Goal: Task Accomplishment & Management: Use online tool/utility

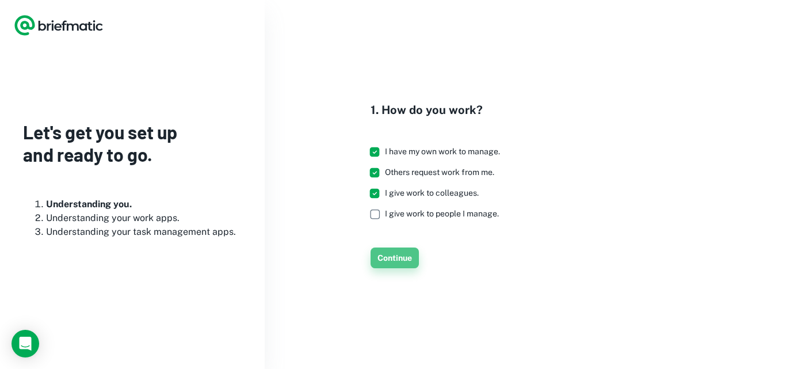
click at [388, 255] on button "Continue" at bounding box center [395, 257] width 48 height 21
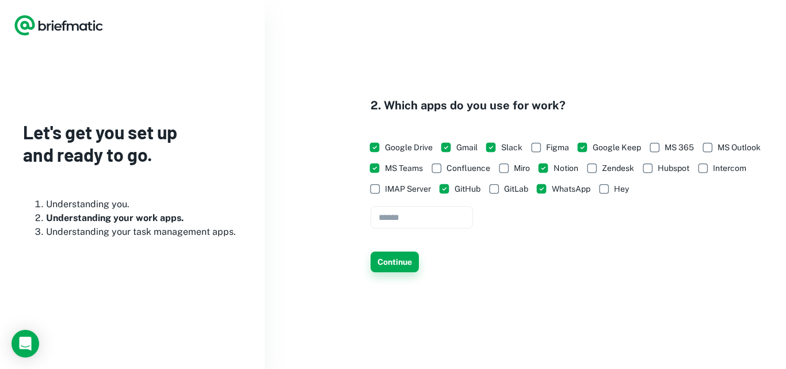
click at [394, 262] on button "Continue" at bounding box center [395, 261] width 48 height 21
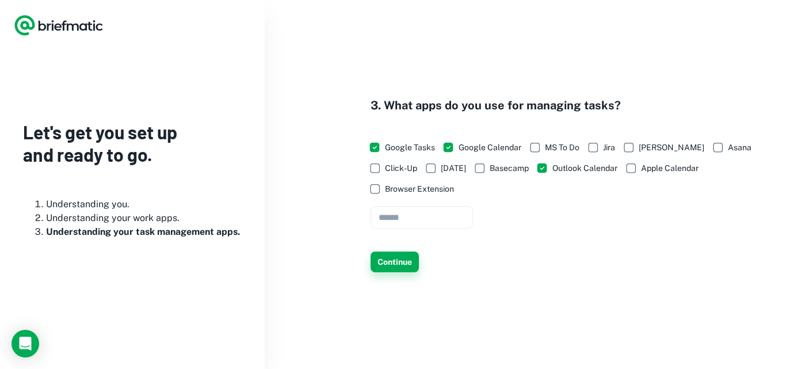
click at [403, 262] on button "Continue" at bounding box center [395, 261] width 48 height 21
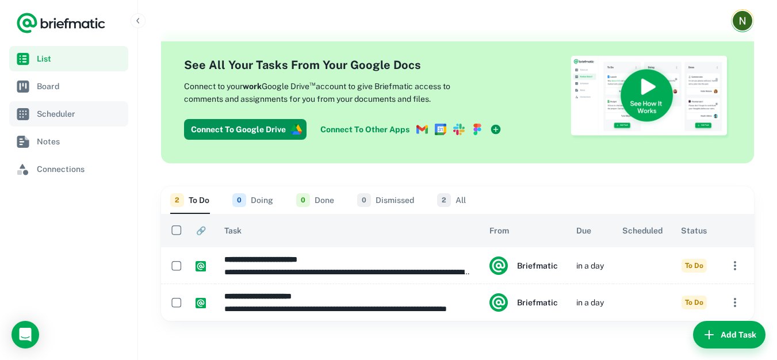
scroll to position [20, 0]
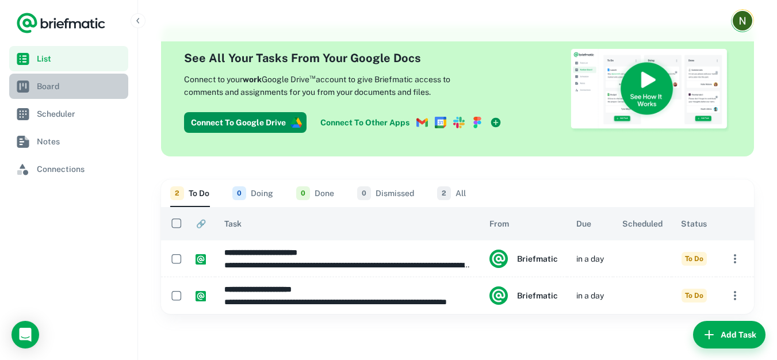
click at [47, 92] on span "Board" at bounding box center [80, 86] width 87 height 13
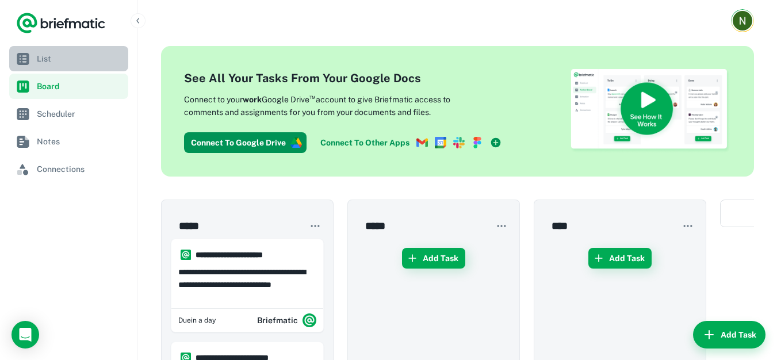
click at [46, 60] on span "List" at bounding box center [80, 58] width 87 height 13
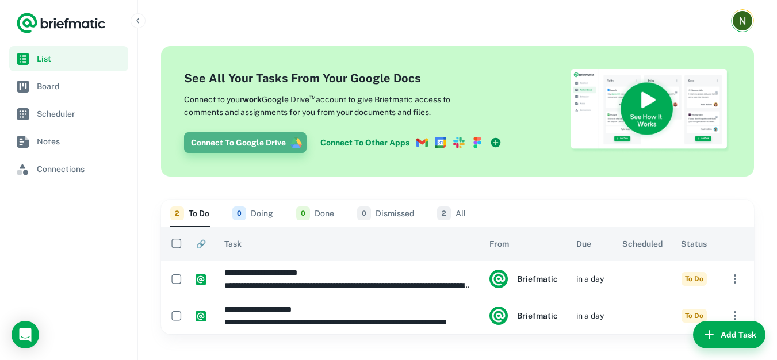
click at [246, 146] on button "Connect To Google Drive" at bounding box center [245, 142] width 123 height 21
click at [329, 144] on link "Connect To Other Apps" at bounding box center [411, 142] width 190 height 21
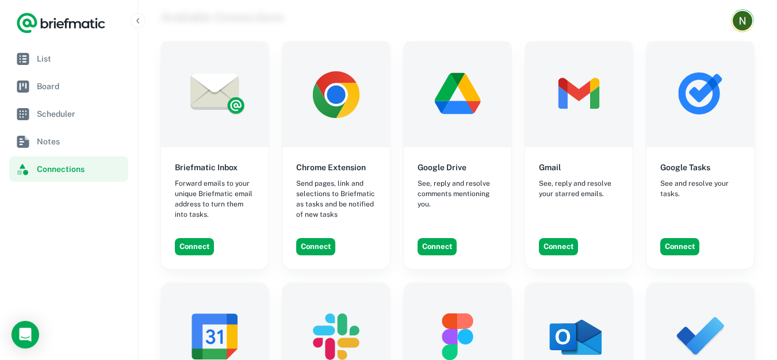
scroll to position [58, 0]
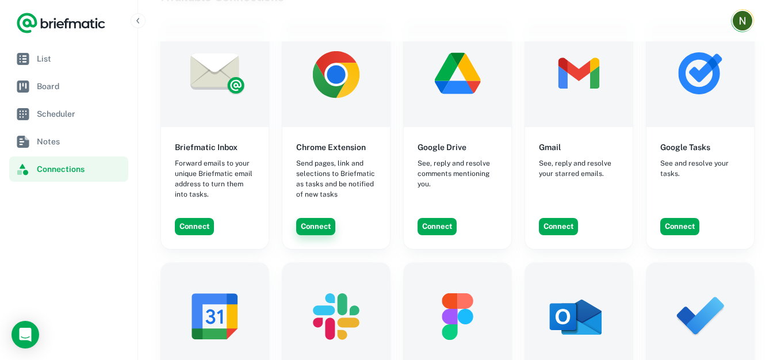
click at [318, 224] on button "Connect" at bounding box center [315, 226] width 39 height 17
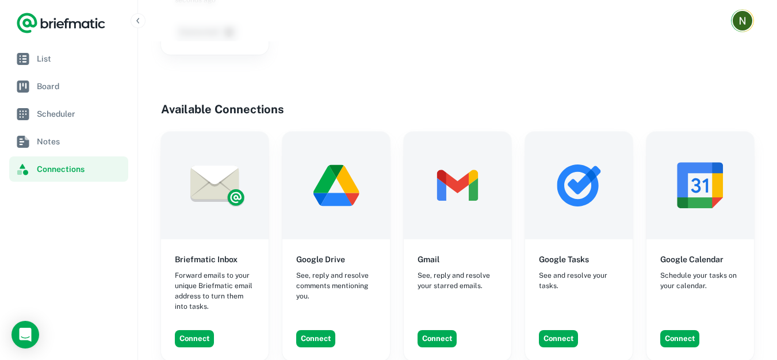
scroll to position [288, 0]
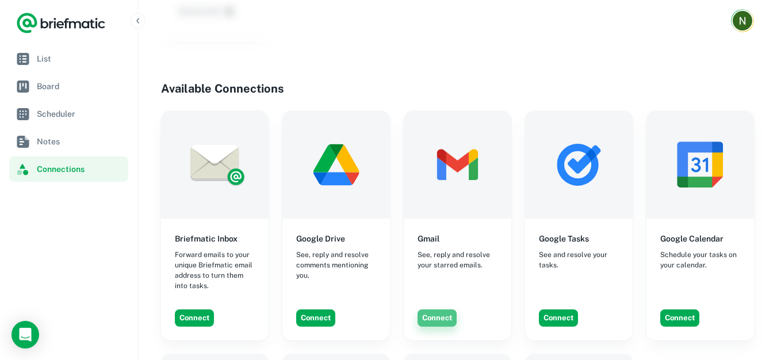
click at [437, 310] on button "Connect" at bounding box center [437, 318] width 39 height 17
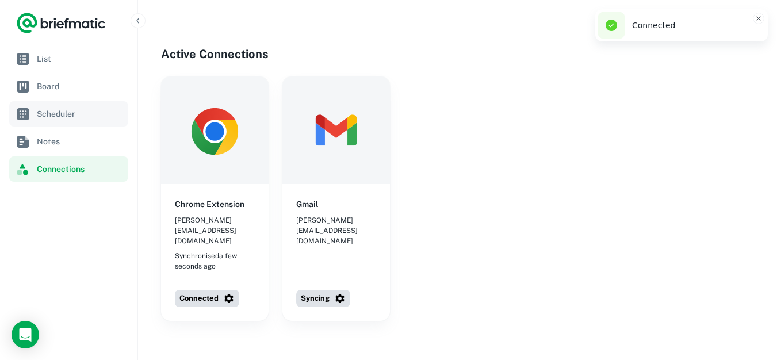
scroll to position [0, 0]
click at [49, 84] on span "Board" at bounding box center [80, 86] width 87 height 13
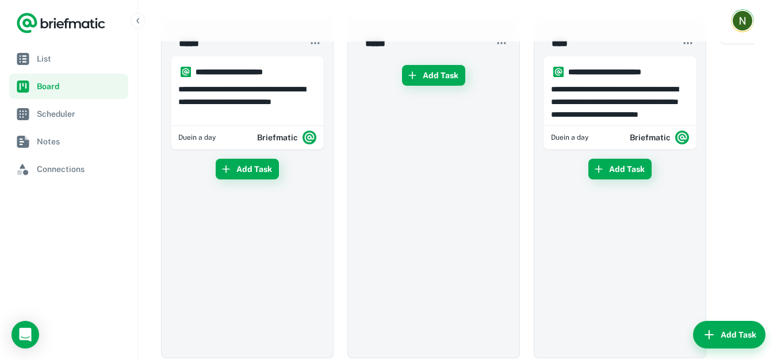
scroll to position [10, 0]
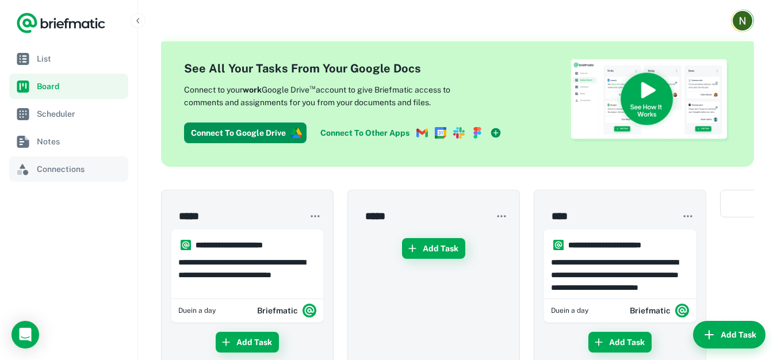
click at [70, 174] on span "Connections" at bounding box center [80, 169] width 87 height 13
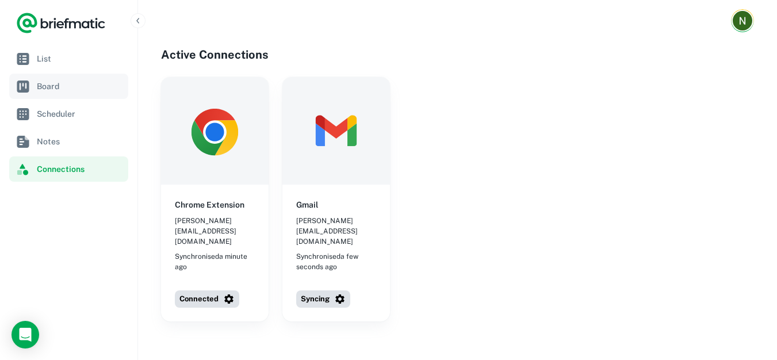
click at [39, 84] on span "Board" at bounding box center [80, 86] width 87 height 13
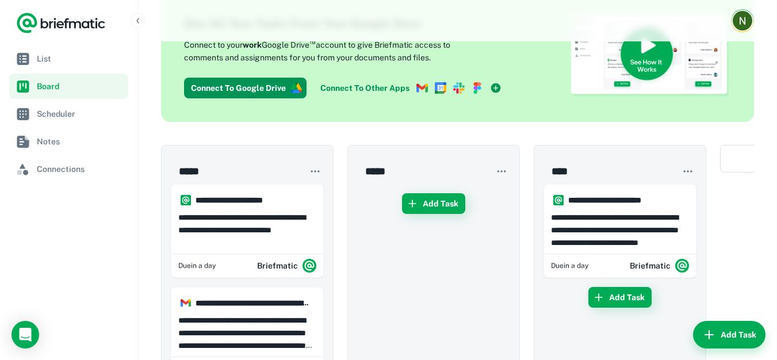
scroll to position [115, 0]
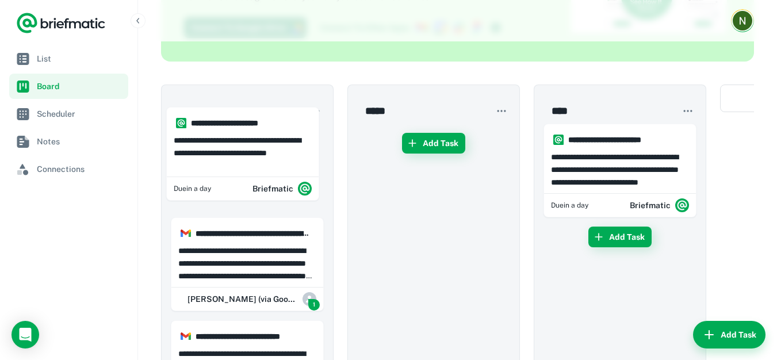
drag, startPoint x: 249, startPoint y: 162, endPoint x: 258, endPoint y: 154, distance: 12.2
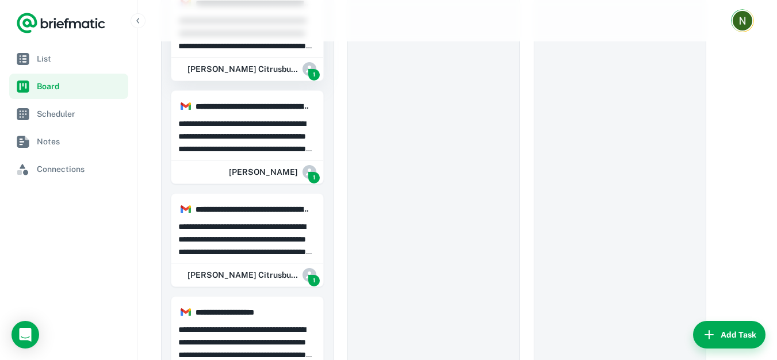
scroll to position [1151, 0]
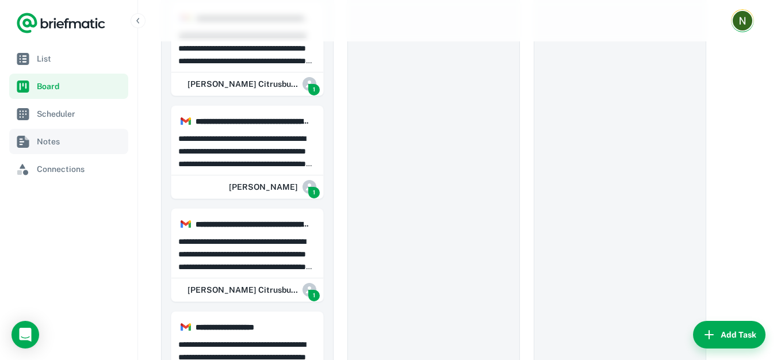
click at [75, 150] on link "Notes" at bounding box center [68, 141] width 119 height 25
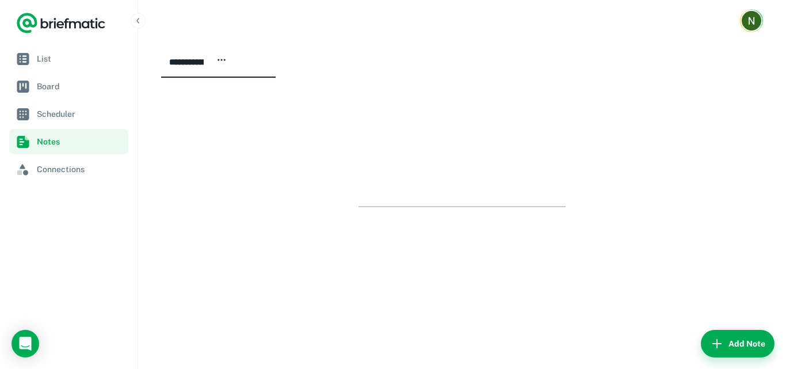
click at [204, 104] on div at bounding box center [462, 206] width 602 height 230
click at [227, 60] on icon "button" at bounding box center [221, 60] width 10 height 10
click at [238, 168] on div at bounding box center [393, 184] width 786 height 369
click at [79, 115] on span "Scheduler" at bounding box center [80, 114] width 87 height 13
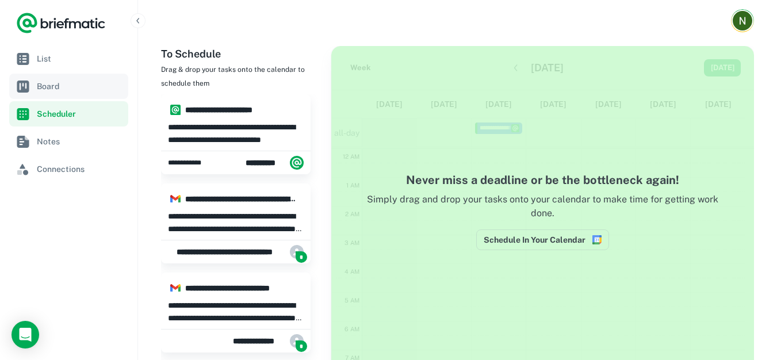
scroll to position [173, 0]
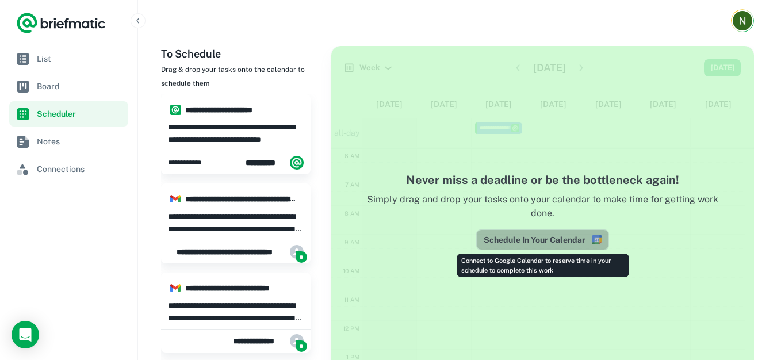
click at [529, 240] on button "Schedule In Your Calendar" at bounding box center [542, 240] width 133 height 21
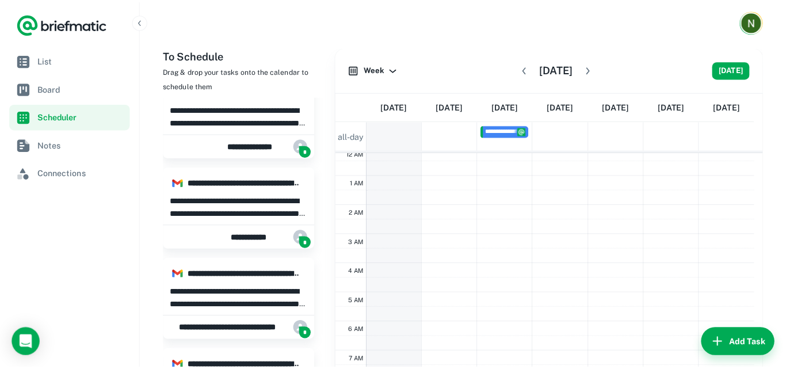
scroll to position [0, 0]
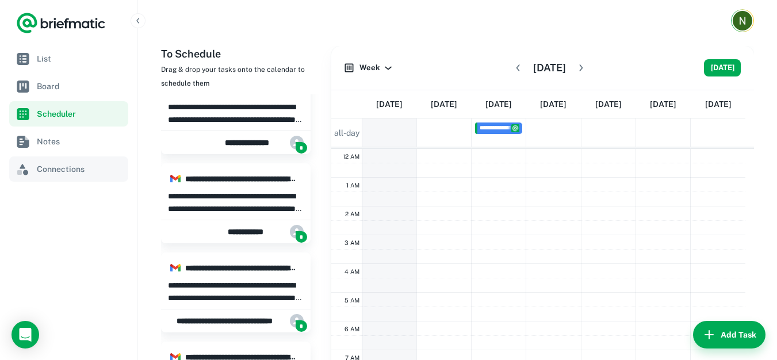
click at [78, 177] on link "Connections" at bounding box center [68, 169] width 119 height 25
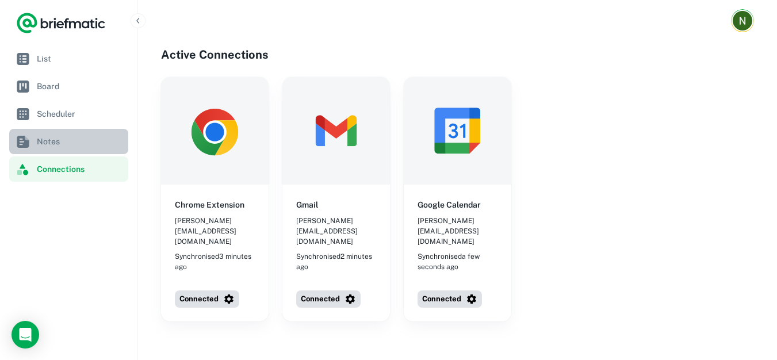
click at [50, 142] on span "Notes" at bounding box center [80, 141] width 87 height 13
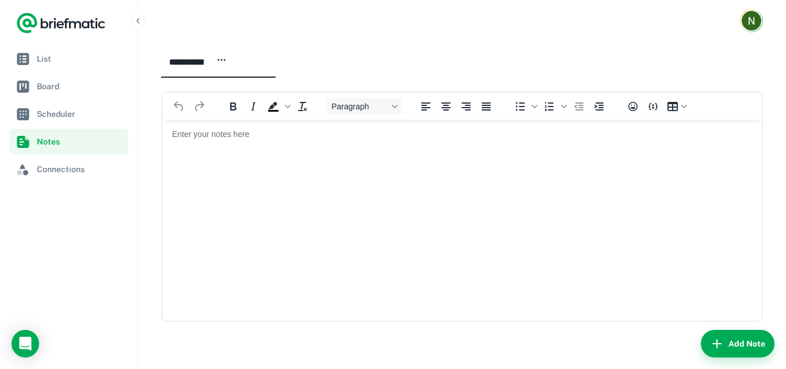
click at [213, 136] on body "Rich Text Area" at bounding box center [461, 134] width 581 height 12
click at [54, 115] on span "Scheduler" at bounding box center [80, 114] width 87 height 13
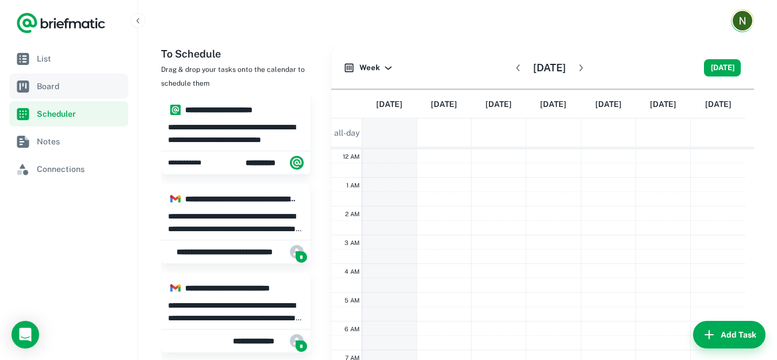
scroll to position [173, 0]
click at [64, 90] on span "Board" at bounding box center [80, 86] width 87 height 13
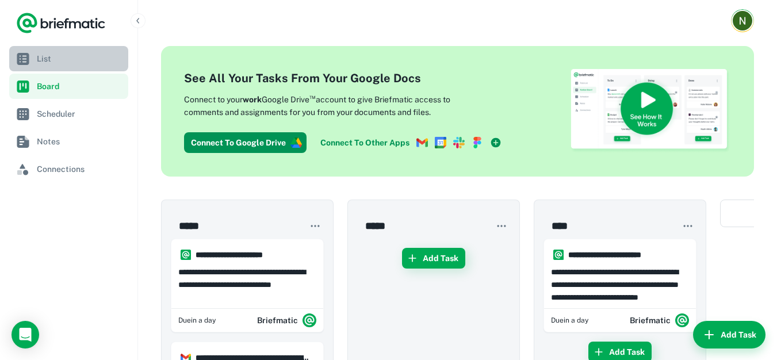
click at [63, 51] on link "List" at bounding box center [68, 58] width 119 height 25
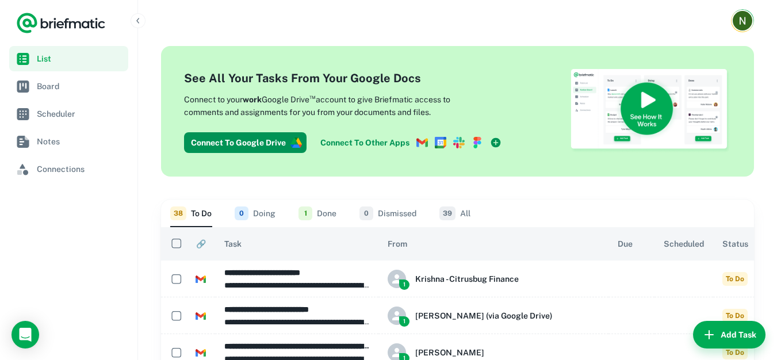
click at [309, 211] on span "1" at bounding box center [306, 214] width 14 height 14
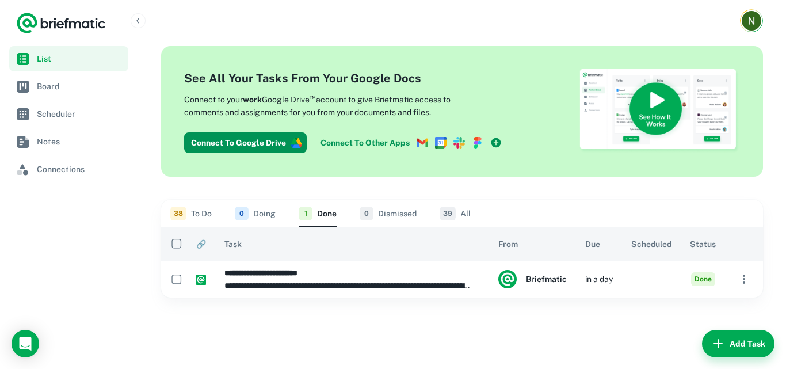
click at [185, 216] on span "38" at bounding box center [178, 214] width 16 height 14
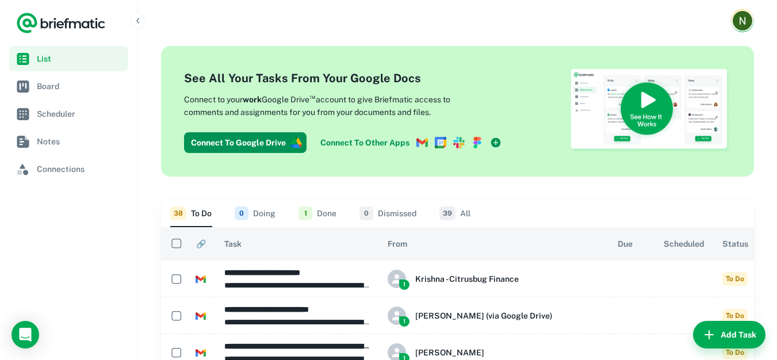
scroll to position [58, 0]
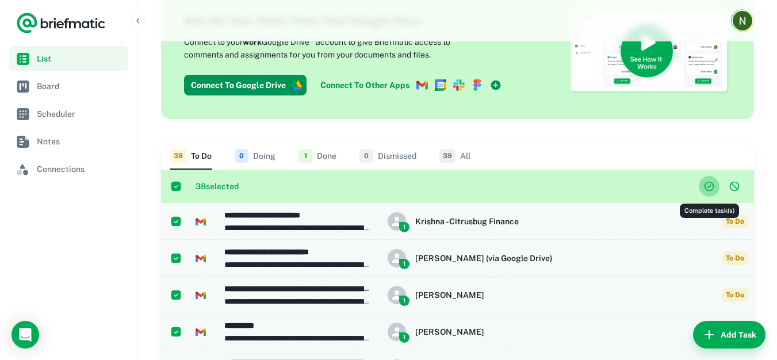
click at [711, 183] on icon "Complete task(s)" at bounding box center [710, 187] width 12 height 12
click at [710, 182] on icon "Complete task(s)" at bounding box center [710, 186] width 10 height 10
click at [324, 154] on button "1 Done" at bounding box center [318, 156] width 38 height 28
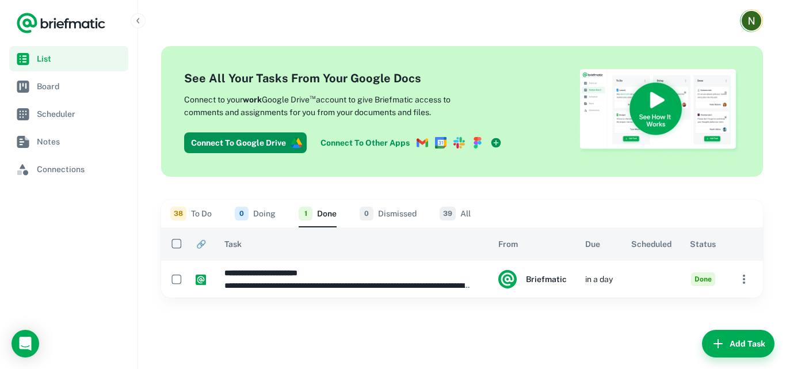
click at [454, 215] on span "39" at bounding box center [448, 214] width 16 height 14
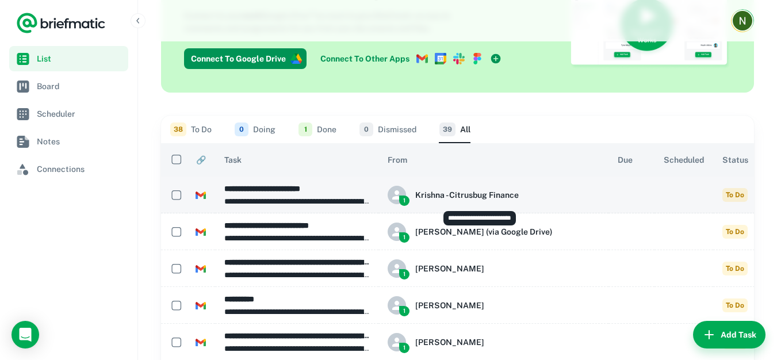
scroll to position [58, 0]
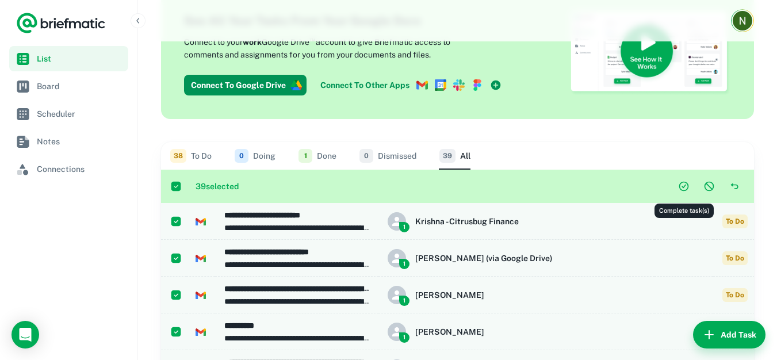
click at [683, 188] on icon "Complete task(s)" at bounding box center [684, 187] width 12 height 12
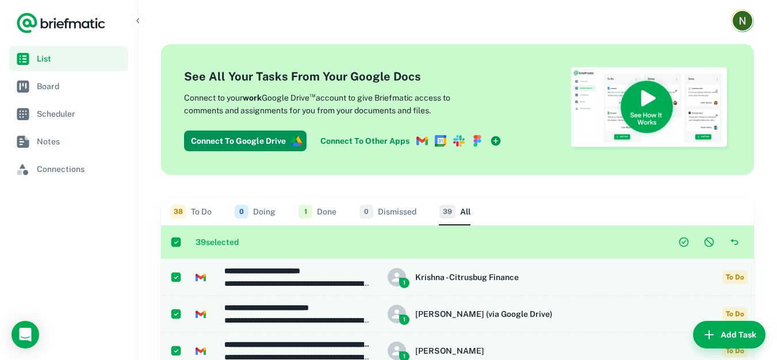
scroll to position [0, 0]
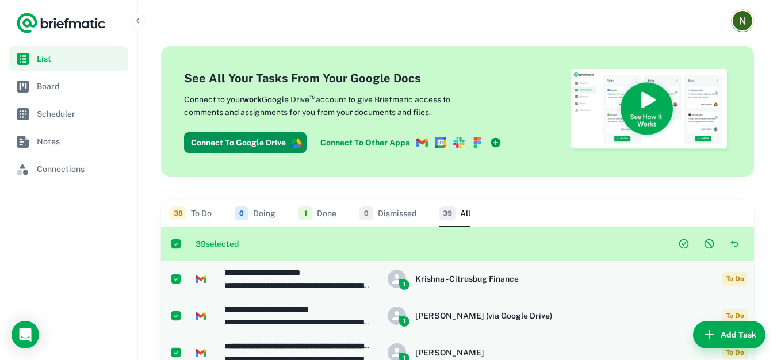
click at [212, 213] on div "38 To Do 0 Doing 1 Done 0 Dismissed 39 All" at bounding box center [457, 214] width 575 height 28
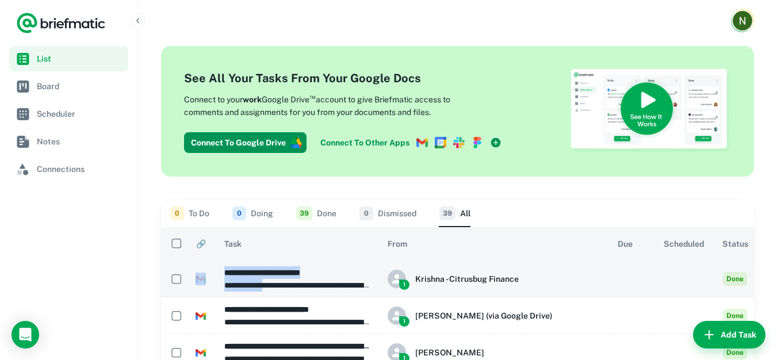
drag, startPoint x: 273, startPoint y: 273, endPoint x: 204, endPoint y: 282, distance: 69.7
click at [204, 282] on tr "**********" at bounding box center [478, 279] width 635 height 37
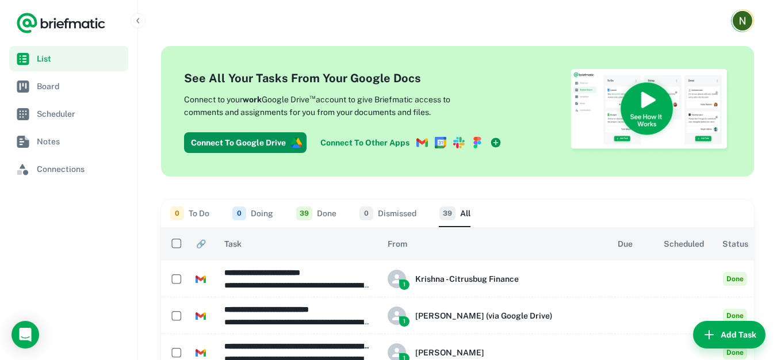
click at [121, 266] on nav "List Board Scheduler Notes Connections" at bounding box center [69, 203] width 138 height 314
click at [64, 93] on link "Board" at bounding box center [68, 86] width 119 height 25
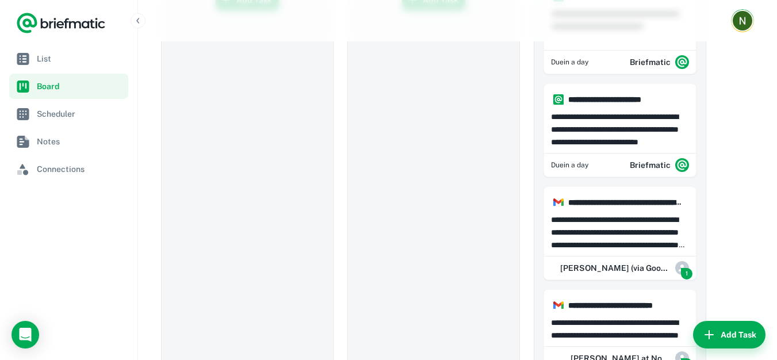
scroll to position [58, 0]
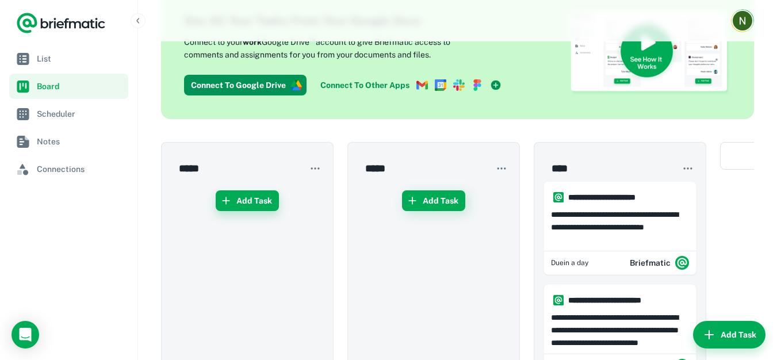
click at [251, 210] on button "Add Task" at bounding box center [247, 200] width 63 height 21
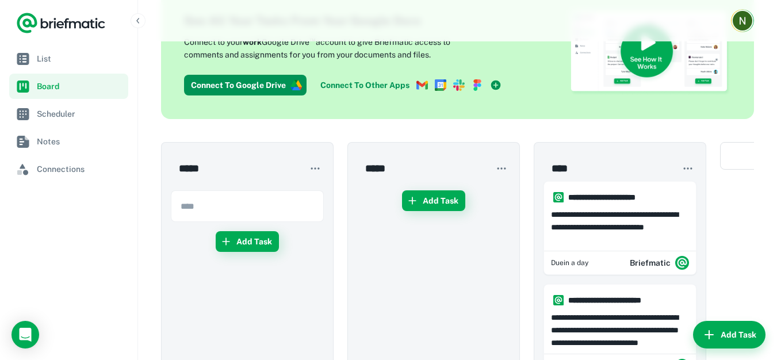
click at [228, 212] on input "text" at bounding box center [247, 206] width 152 height 31
click at [114, 223] on nav "List Board Scheduler Notes Connections" at bounding box center [69, 203] width 138 height 314
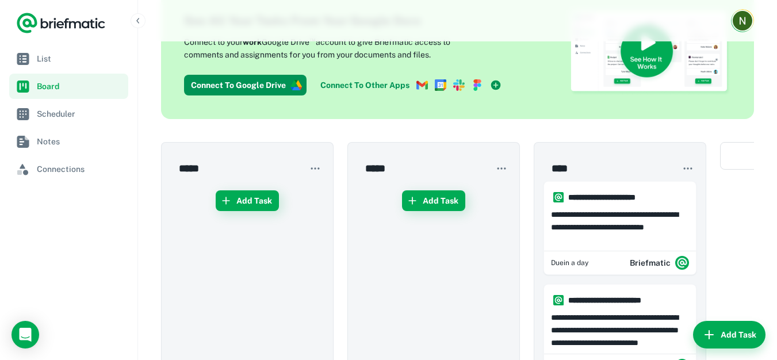
scroll to position [173, 0]
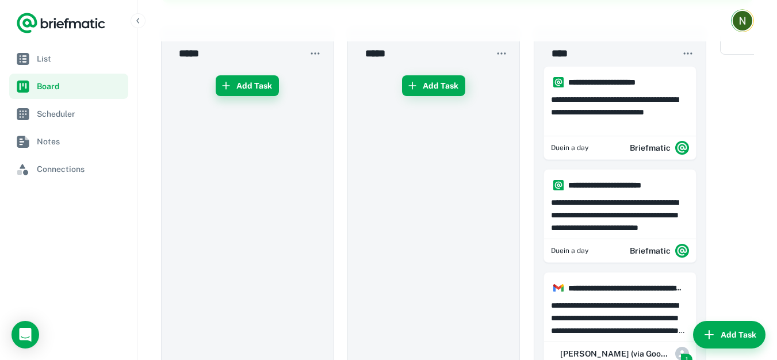
click at [239, 88] on button "Add Task" at bounding box center [247, 85] width 63 height 21
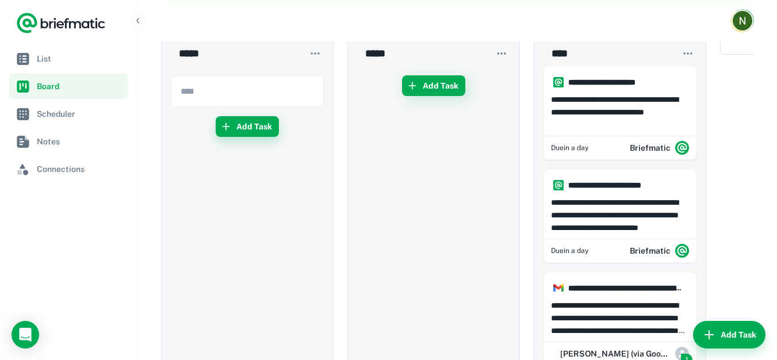
click at [239, 88] on input "text" at bounding box center [247, 91] width 152 height 31
click at [98, 219] on nav "List Board Scheduler Notes Connections" at bounding box center [69, 203] width 138 height 314
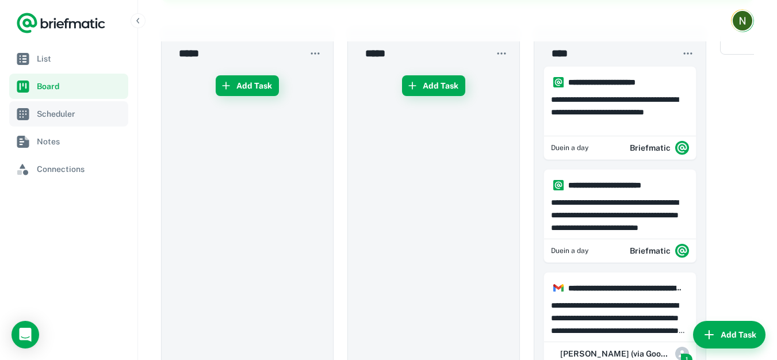
click at [82, 120] on link "Scheduler" at bounding box center [68, 113] width 119 height 25
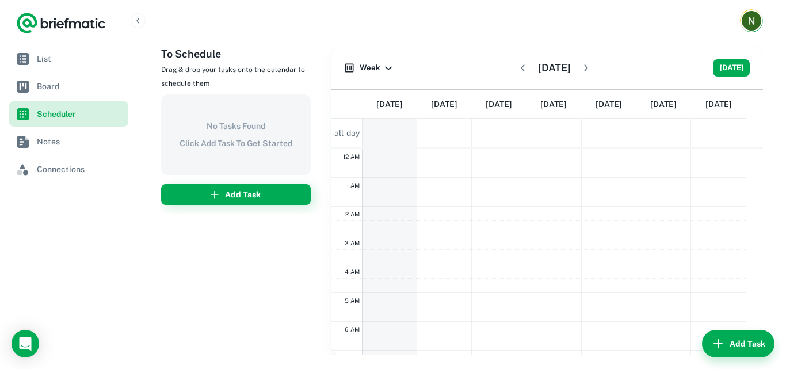
scroll to position [173, 0]
click at [234, 136] on div "No Tasks Found Click Add Task To Get Started" at bounding box center [236, 134] width 150 height 81
click at [251, 118] on div "No Tasks Found Click Add Task To Get Started" at bounding box center [236, 134] width 150 height 81
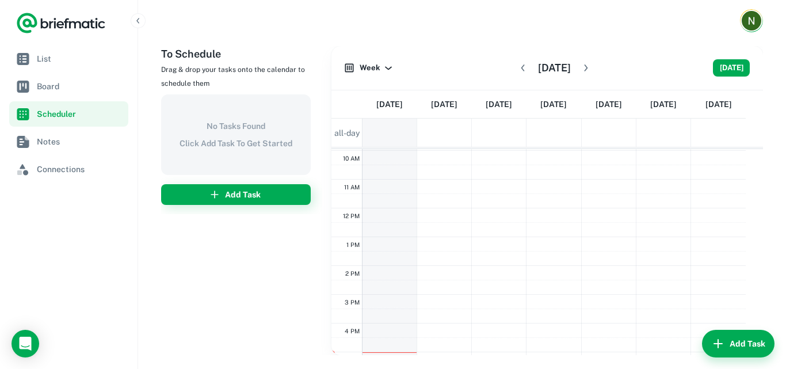
scroll to position [116, 0]
click at [222, 193] on button "Add Task" at bounding box center [236, 194] width 150 height 21
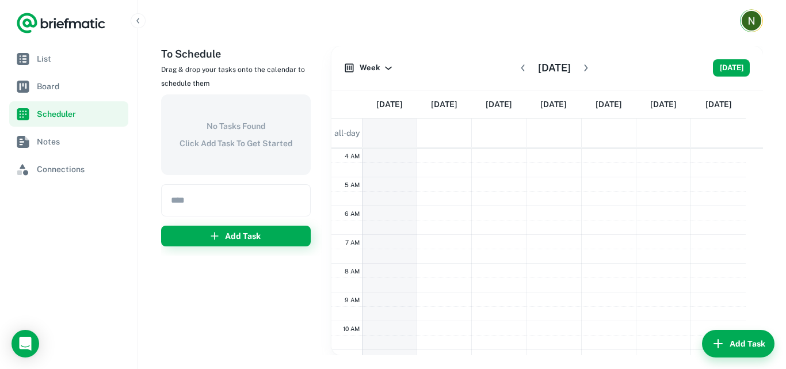
click at [212, 128] on h6 "No Tasks Found" at bounding box center [236, 126] width 59 height 13
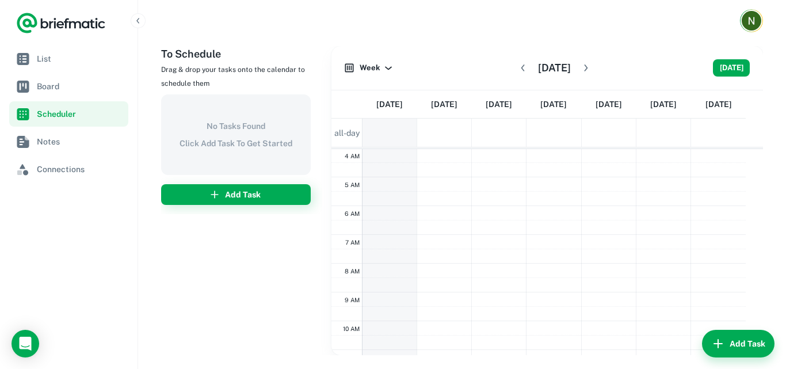
click at [211, 59] on h6 "To Schedule" at bounding box center [241, 54] width 161 height 16
click at [67, 134] on link "Notes" at bounding box center [68, 141] width 119 height 25
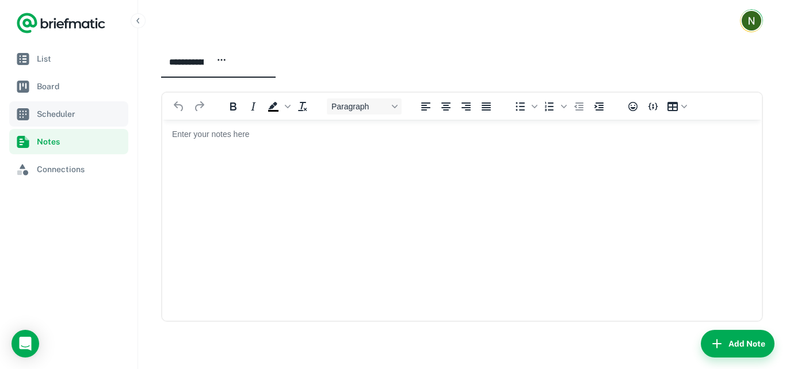
click at [68, 108] on span "Scheduler" at bounding box center [80, 114] width 87 height 13
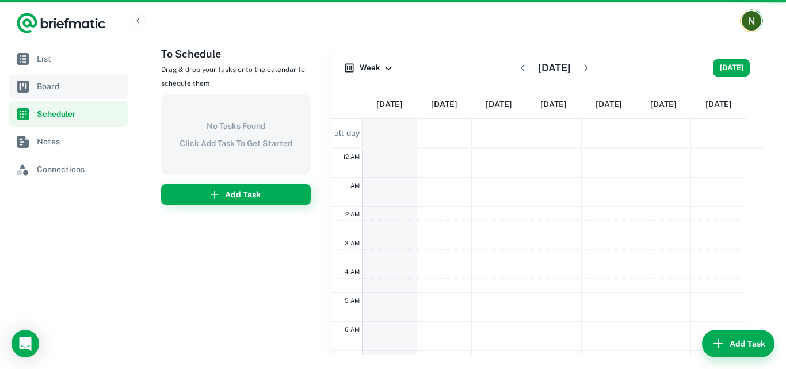
scroll to position [173, 0]
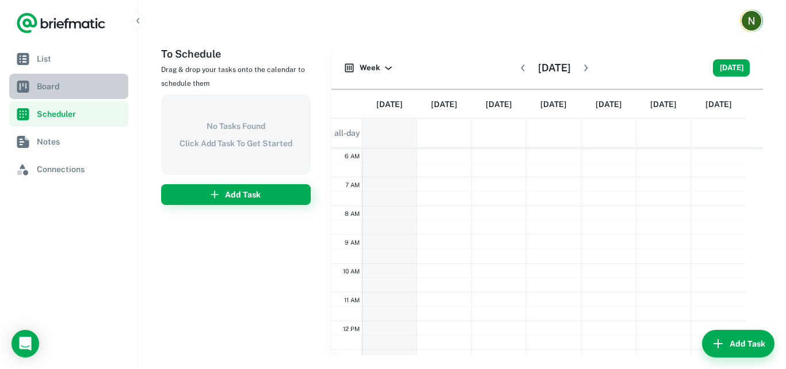
click at [60, 89] on span "Board" at bounding box center [80, 86] width 87 height 13
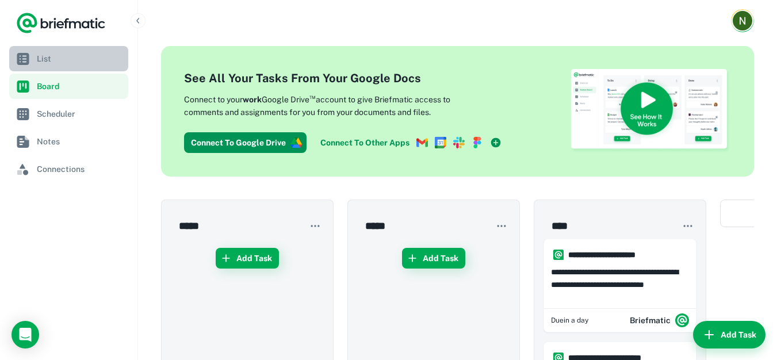
click at [58, 58] on span "List" at bounding box center [80, 58] width 87 height 13
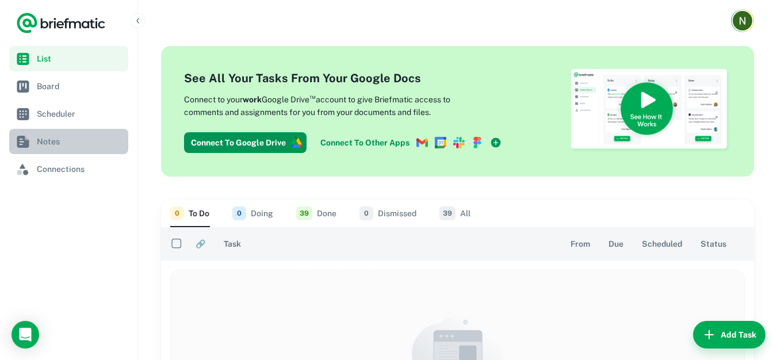
click at [58, 146] on span "Notes" at bounding box center [80, 141] width 87 height 13
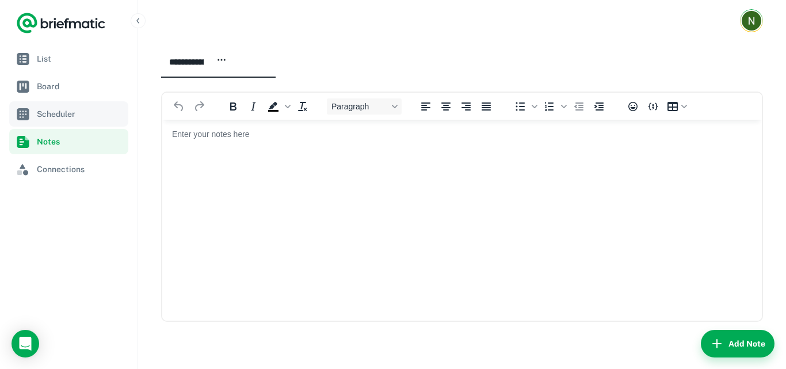
click at [77, 113] on span "Scheduler" at bounding box center [80, 114] width 87 height 13
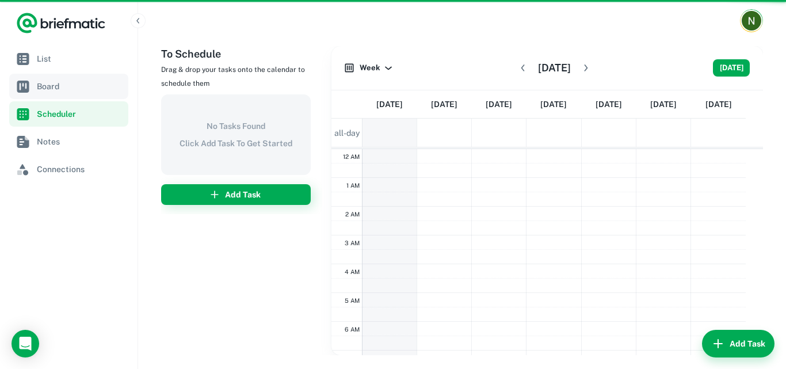
scroll to position [173, 0]
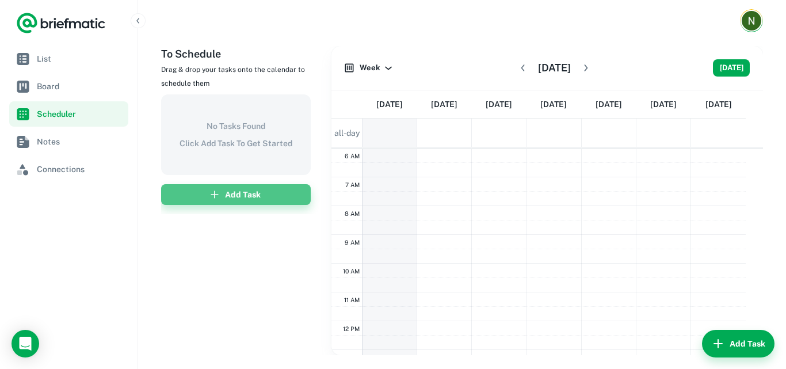
click at [231, 198] on button "Add Task" at bounding box center [236, 194] width 150 height 21
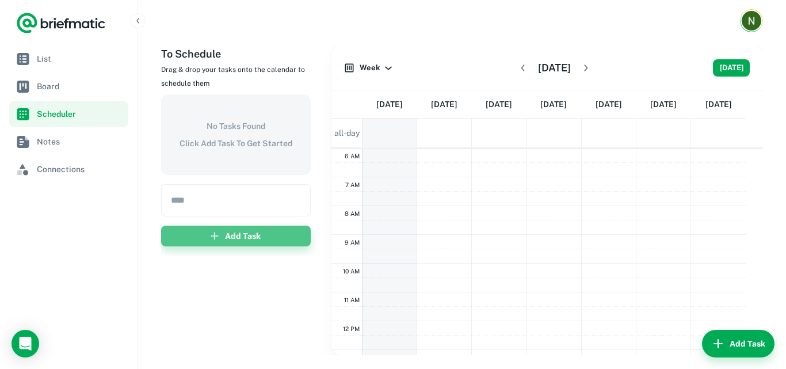
click at [230, 243] on button "Add Task" at bounding box center [236, 236] width 150 height 21
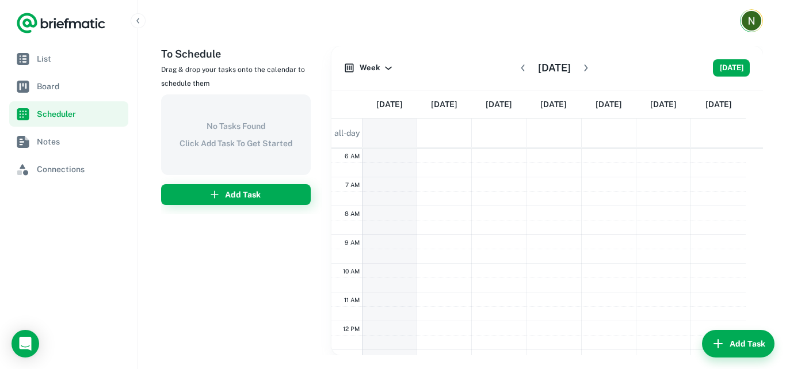
click at [237, 276] on div "To Schedule Drag & drop your tasks onto the calendar to schedule them No Tasks …" at bounding box center [241, 200] width 161 height 309
click at [394, 67] on button "Week" at bounding box center [368, 67] width 53 height 17
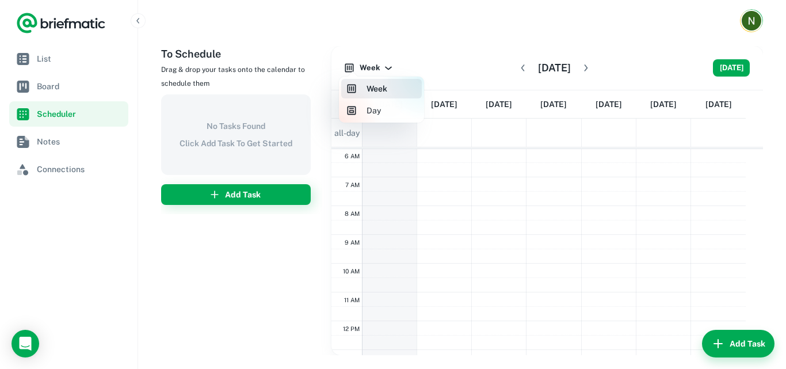
click at [381, 77] on div "Week Day" at bounding box center [381, 100] width 85 height 46
click at [381, 69] on div at bounding box center [393, 184] width 786 height 369
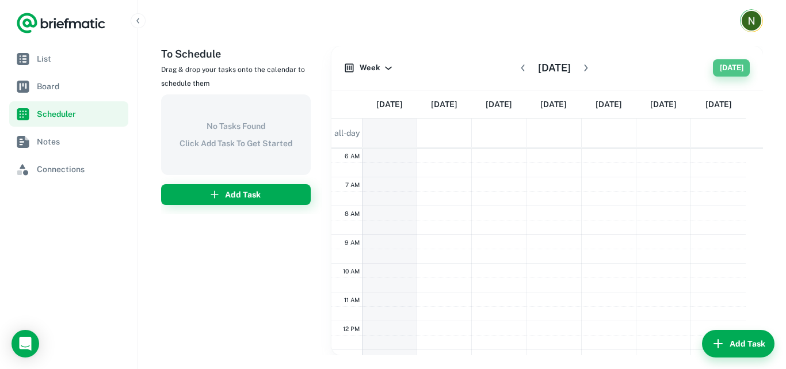
click at [727, 66] on button "[DATE]" at bounding box center [731, 67] width 37 height 17
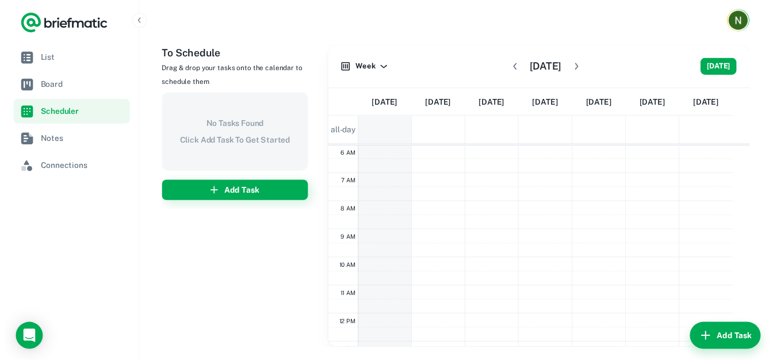
scroll to position [0, 0]
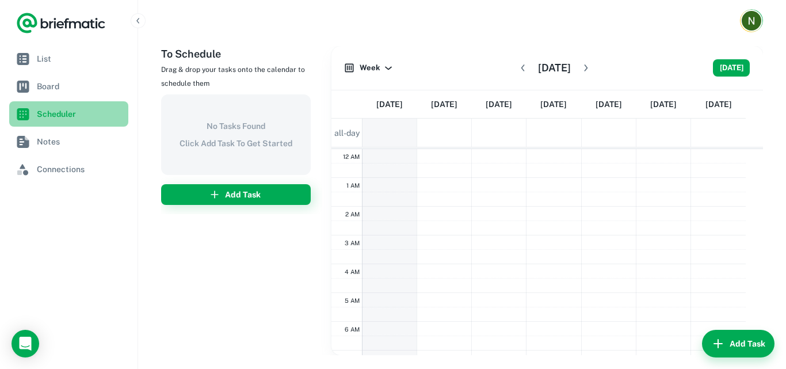
click at [73, 111] on span "Scheduler" at bounding box center [80, 114] width 87 height 13
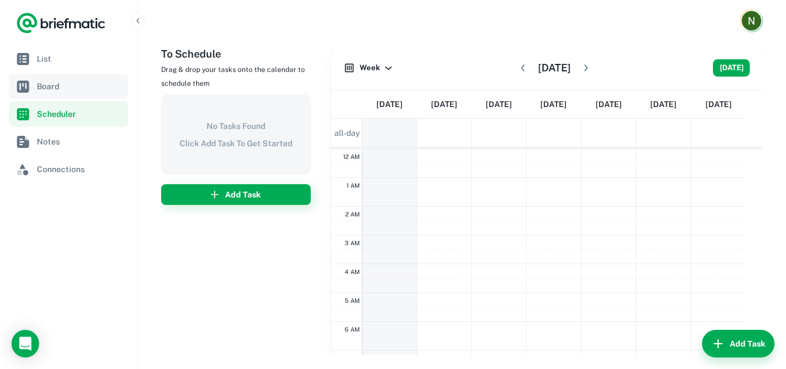
click at [70, 98] on link "Board" at bounding box center [68, 86] width 119 height 25
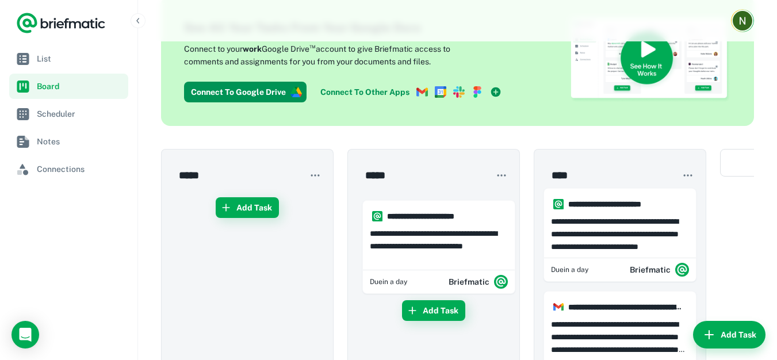
scroll to position [52, 0]
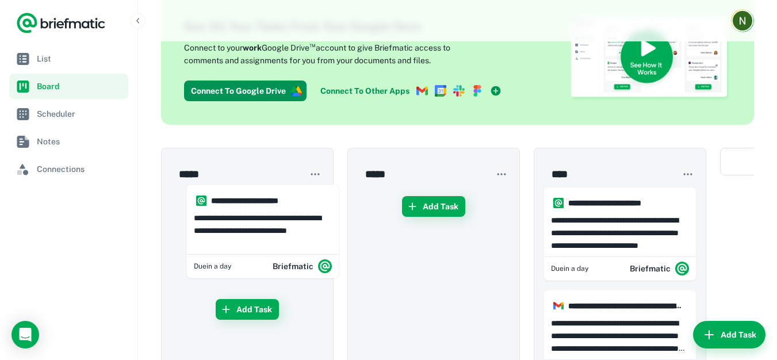
drag, startPoint x: 590, startPoint y: 273, endPoint x: 222, endPoint y: 220, distance: 372.1
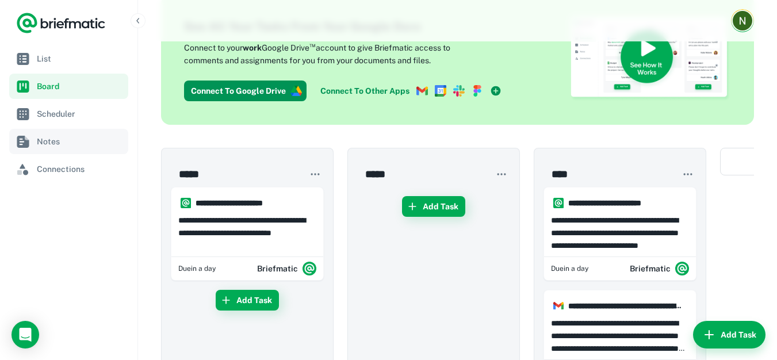
click at [60, 138] on span "Notes" at bounding box center [80, 141] width 87 height 13
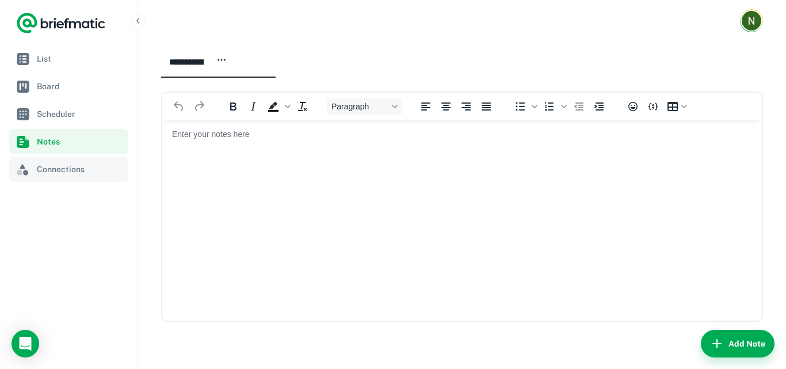
click at [62, 163] on span "Connections" at bounding box center [80, 169] width 87 height 13
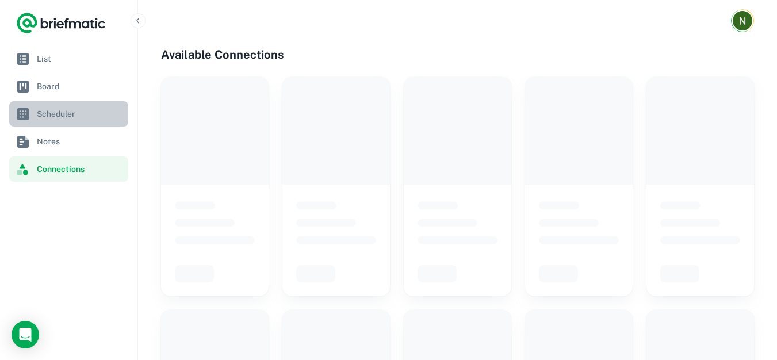
click at [64, 105] on link "Scheduler" at bounding box center [68, 113] width 119 height 25
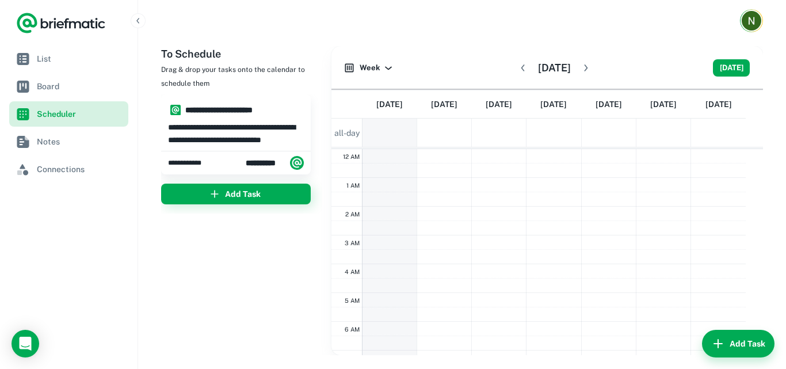
scroll to position [173, 0]
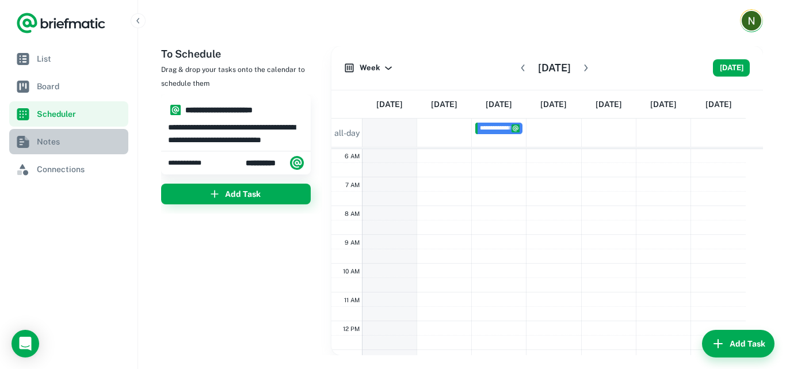
click at [52, 144] on span "Notes" at bounding box center [80, 141] width 87 height 13
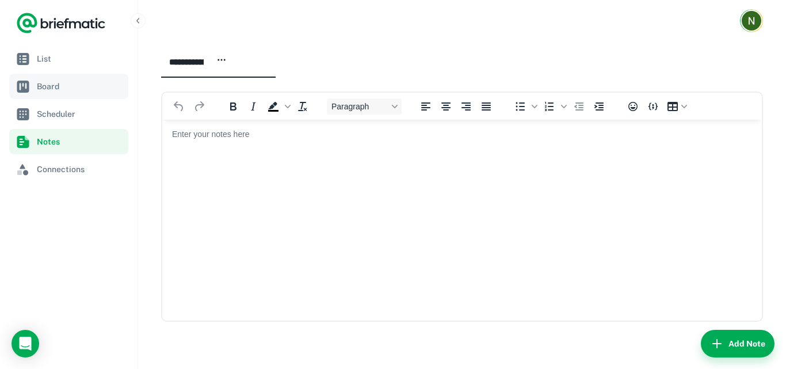
click at [52, 89] on span "Board" at bounding box center [80, 86] width 87 height 13
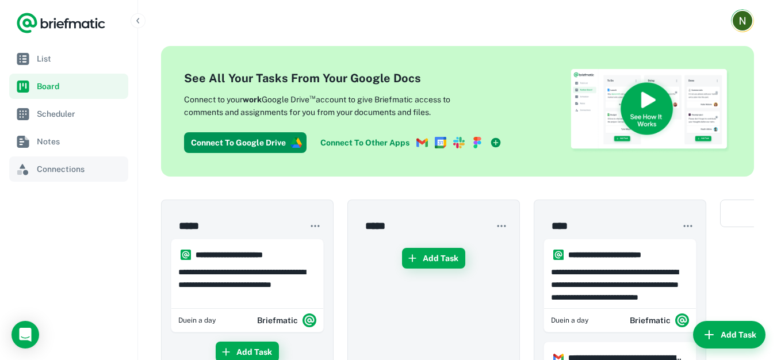
click at [59, 173] on span "Connections" at bounding box center [80, 169] width 87 height 13
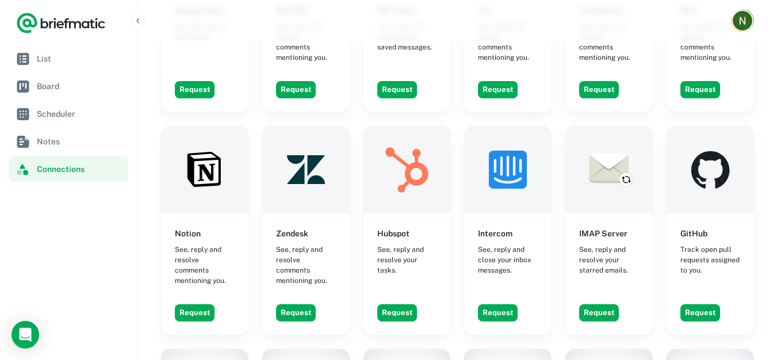
scroll to position [1036, 0]
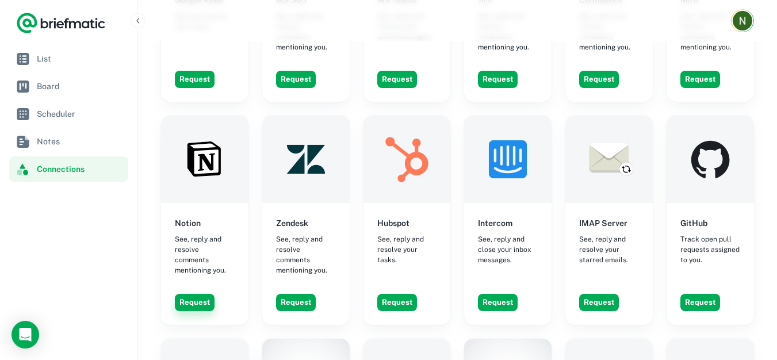
click at [197, 294] on button "Request" at bounding box center [195, 302] width 40 height 17
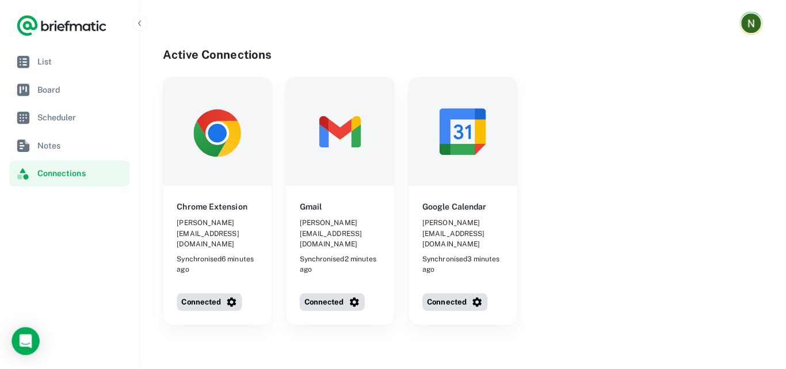
scroll to position [0, 0]
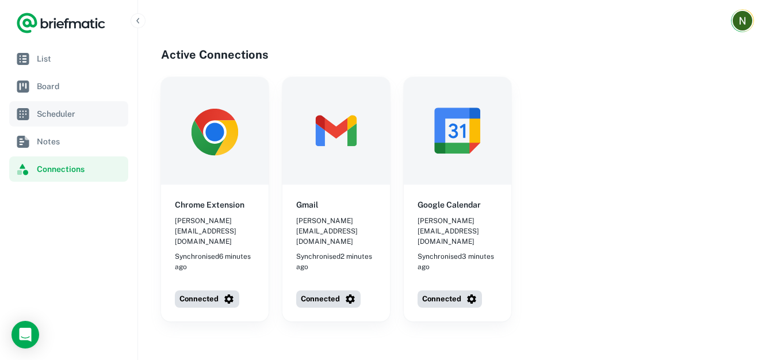
click at [68, 135] on link "Notes" at bounding box center [68, 141] width 119 height 25
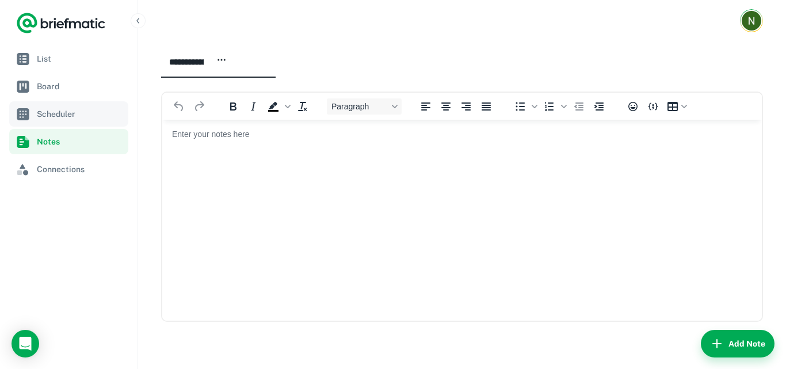
click at [65, 109] on span "Scheduler" at bounding box center [80, 114] width 87 height 13
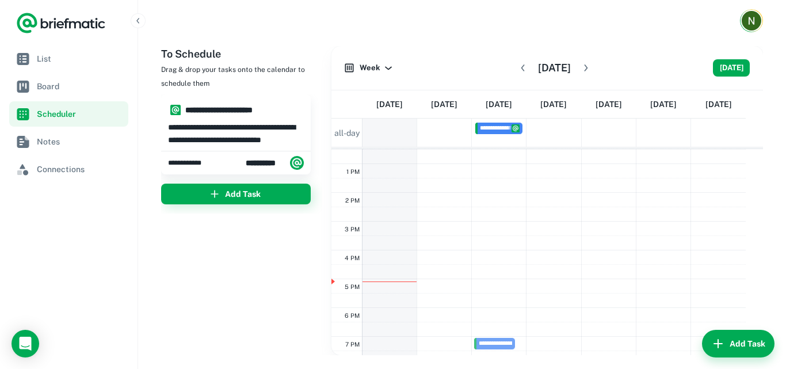
scroll to position [369, 0]
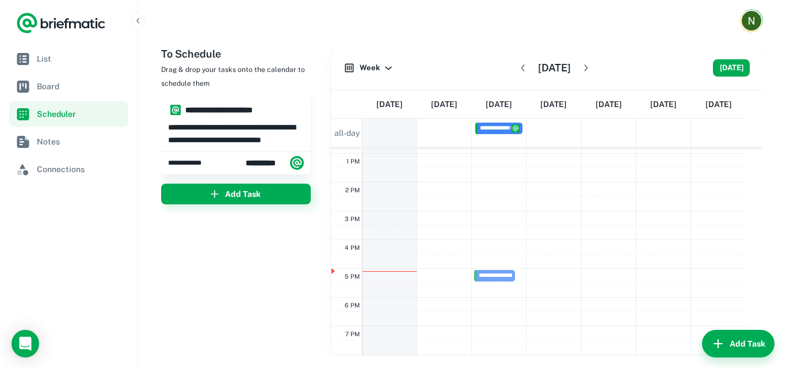
drag, startPoint x: 230, startPoint y: 121, endPoint x: 497, endPoint y: 279, distance: 310.1
click at [497, 279] on div "**********" at bounding box center [462, 200] width 602 height 309
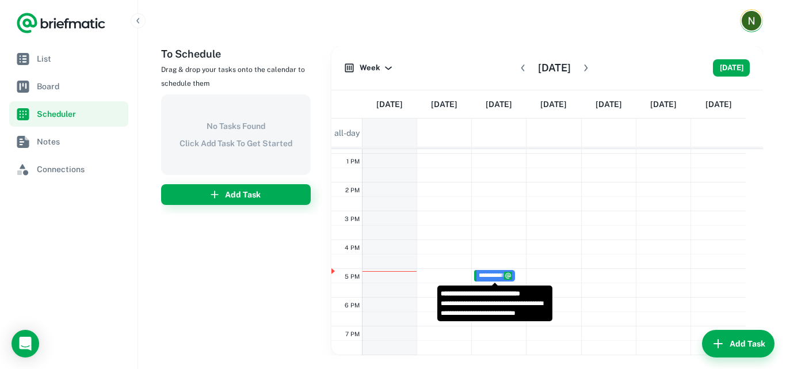
click at [496, 273] on span "**********" at bounding box center [520, 275] width 83 height 7
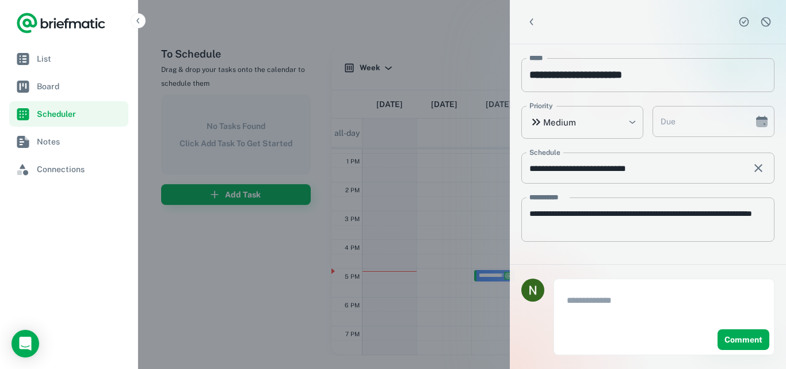
type input "**********"
type textarea "**********"
type input "**********"
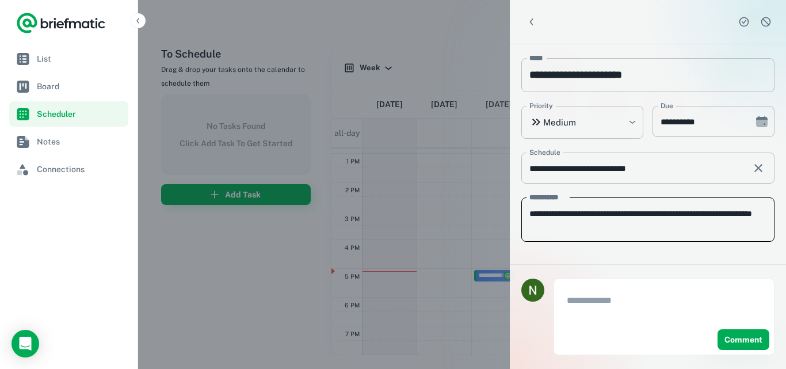
scroll to position [5, 0]
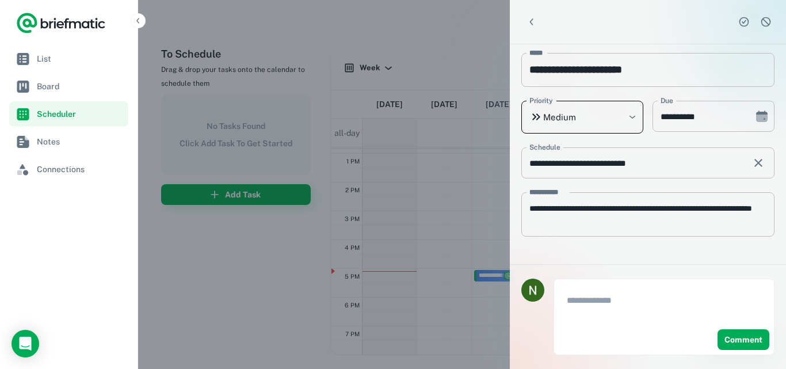
click at [528, 111] on body "**********" at bounding box center [393, 184] width 786 height 369
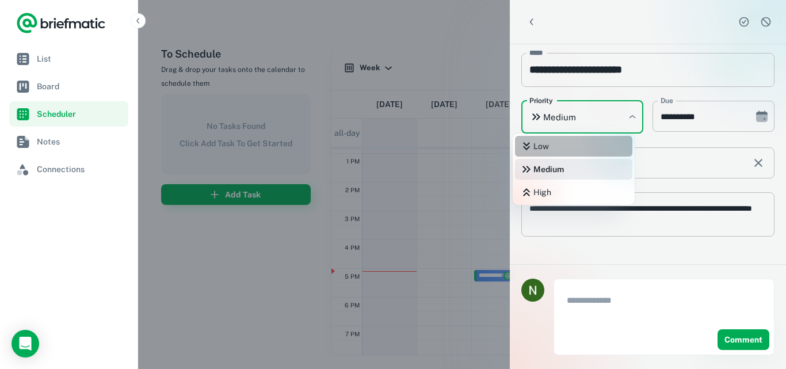
click at [538, 148] on li "Low" at bounding box center [573, 146] width 117 height 21
type input "***"
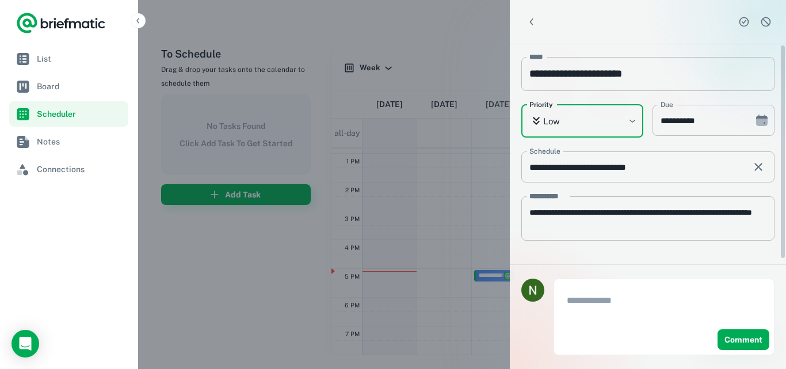
scroll to position [0, 0]
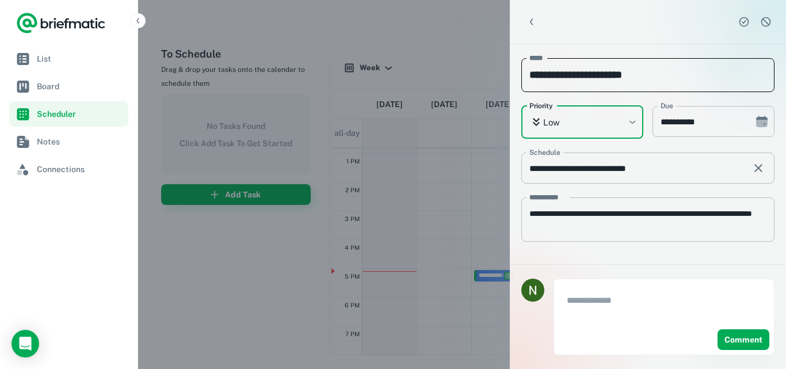
click at [669, 60] on input "**********" at bounding box center [647, 75] width 253 height 34
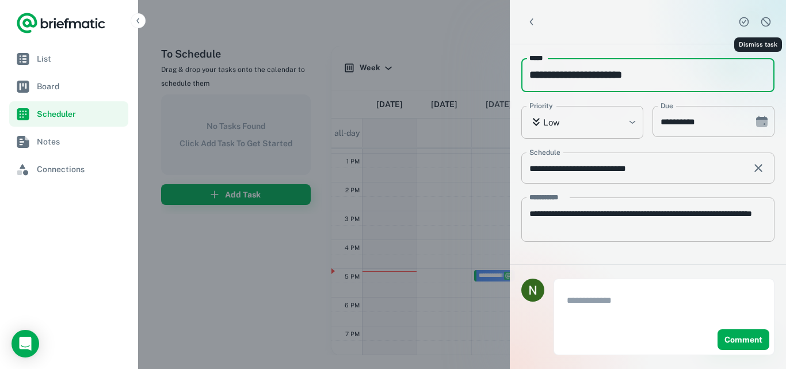
click at [738, 25] on icon "Complete task" at bounding box center [744, 22] width 12 height 12
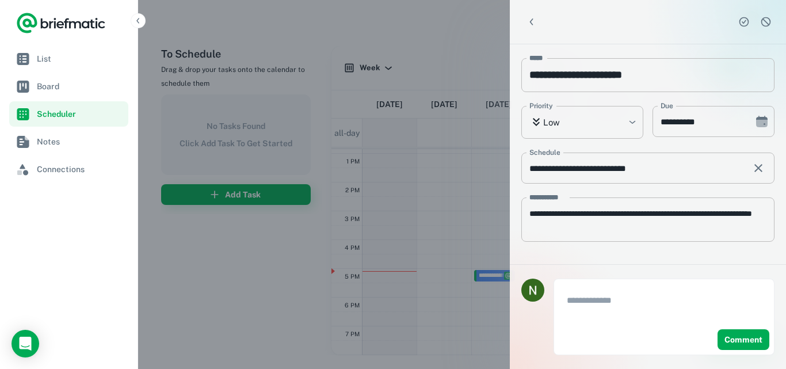
type input "******"
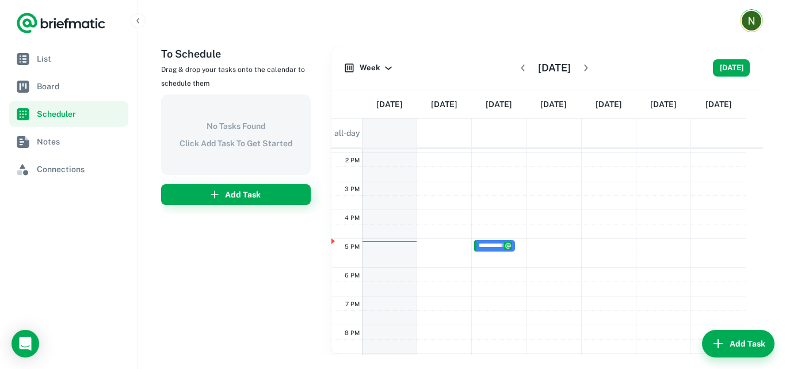
scroll to position [484, 0]
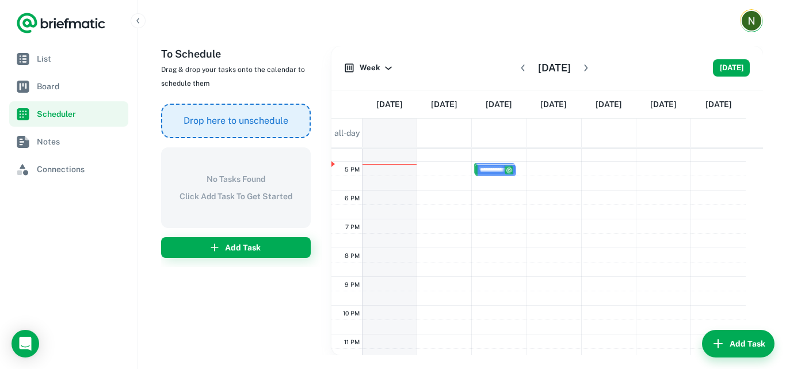
drag, startPoint x: 493, startPoint y: 164, endPoint x: 494, endPoint y: 173, distance: 9.3
click at [494, 173] on div "**********" at bounding box center [499, 18] width 54 height 690
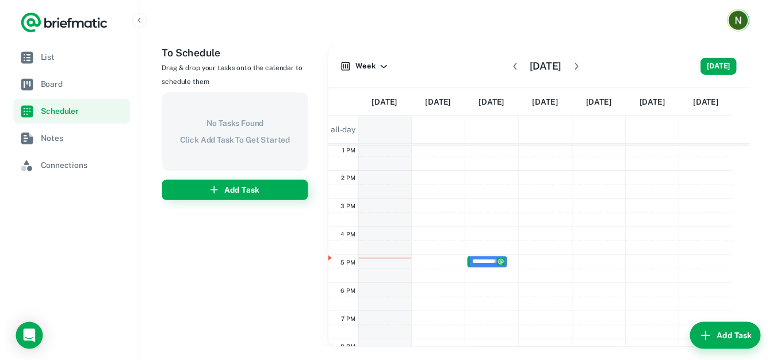
scroll to position [403, 0]
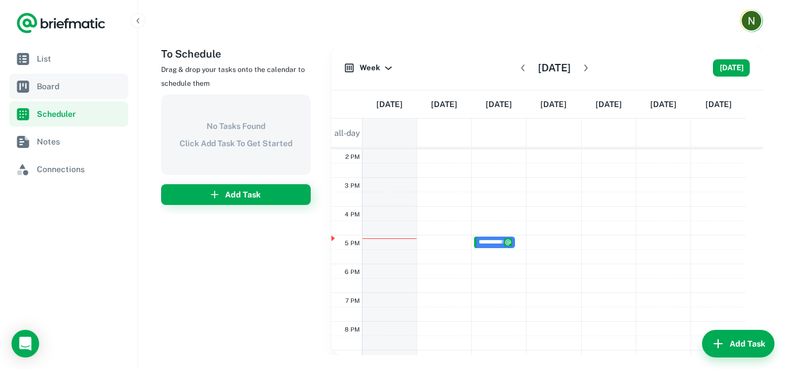
click at [38, 83] on span "Board" at bounding box center [80, 86] width 87 height 13
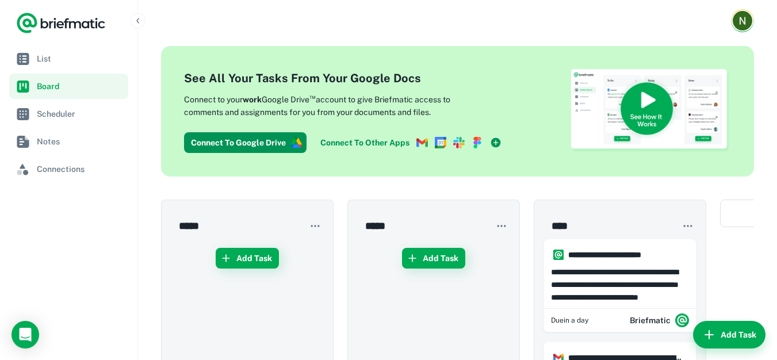
click at [682, 229] on button "button" at bounding box center [688, 226] width 17 height 17
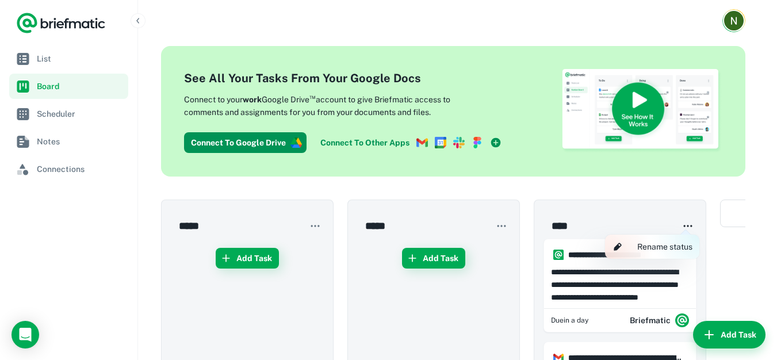
click at [682, 229] on div at bounding box center [388, 180] width 777 height 360
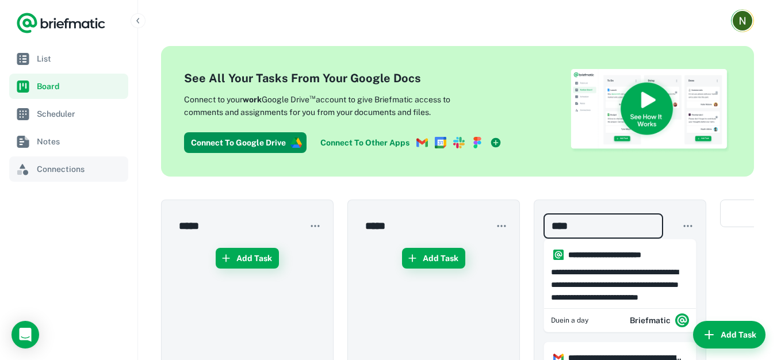
click at [32, 169] on link "Connections" at bounding box center [68, 169] width 119 height 25
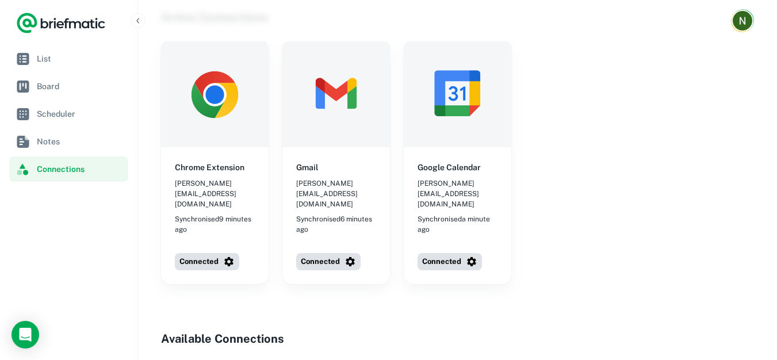
scroll to position [58, 0]
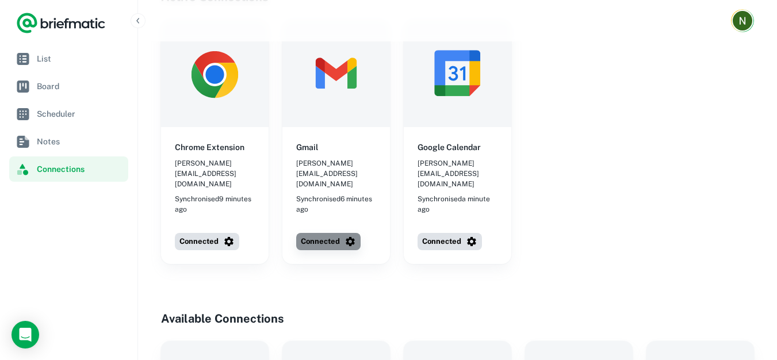
click at [335, 233] on button "Connected" at bounding box center [328, 241] width 64 height 17
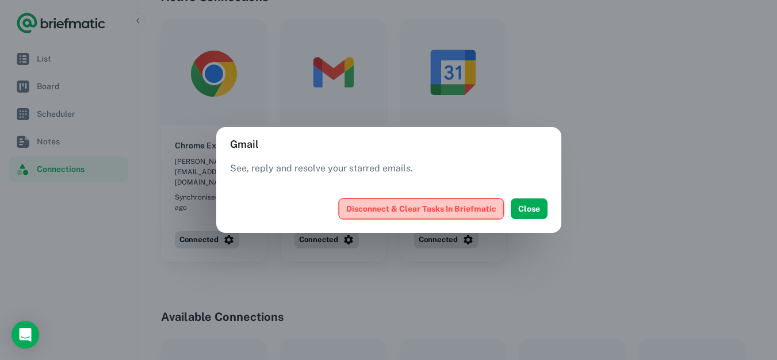
click at [456, 212] on button "Disconnect & Clear Tasks In Briefmatic" at bounding box center [421, 209] width 165 height 21
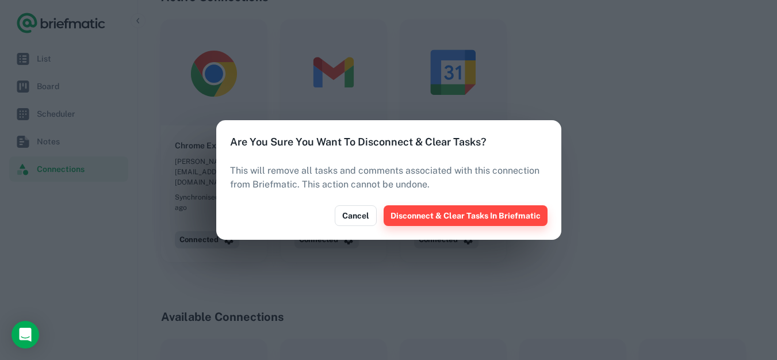
click at [457, 214] on button "Disconnect & Clear Tasks In Briefmatic" at bounding box center [466, 215] width 164 height 21
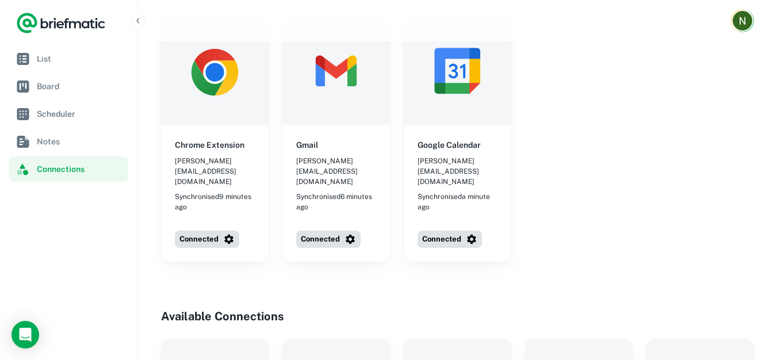
scroll to position [0, 0]
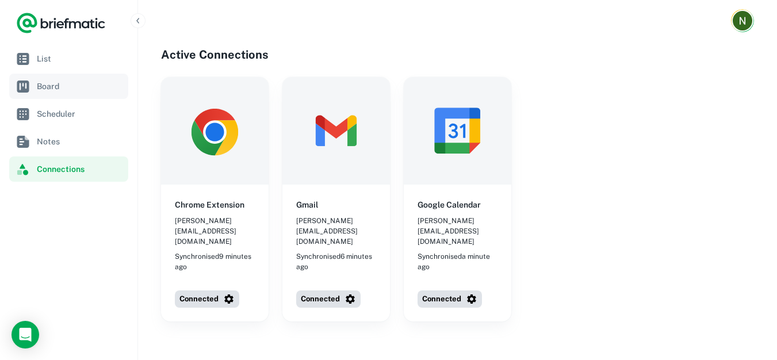
click at [48, 86] on span "Board" at bounding box center [80, 86] width 87 height 13
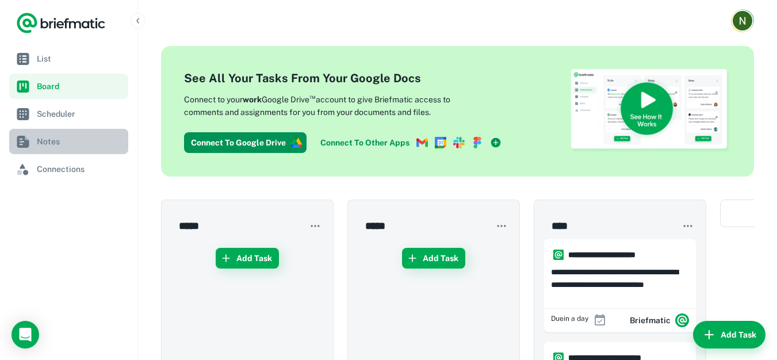
click at [51, 136] on span "Notes" at bounding box center [80, 141] width 87 height 13
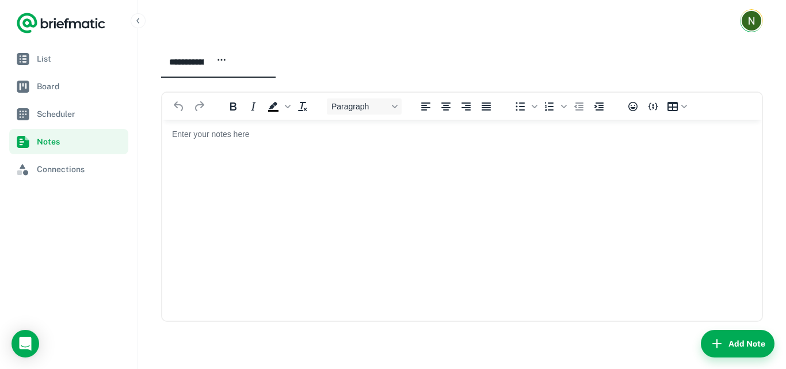
click at [230, 140] on html at bounding box center [462, 134] width 600 height 30
click at [224, 135] on body "Rich Text Area" at bounding box center [461, 134] width 581 height 12
click at [444, 109] on icon "Align center" at bounding box center [445, 106] width 9 height 8
click at [272, 110] on icon "Background color Black" at bounding box center [273, 111] width 10 height 2
drag, startPoint x: 218, startPoint y: 130, endPoint x: 232, endPoint y: 184, distance: 55.4
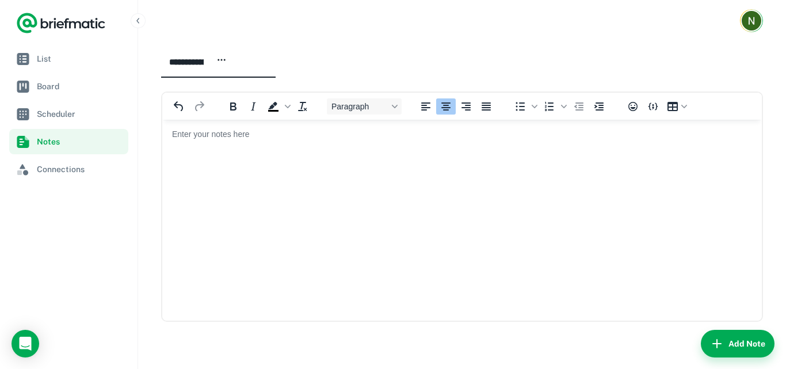
click at [245, 140] on html "﻿" at bounding box center [462, 134] width 600 height 30
click at [232, 149] on html "﻿" at bounding box center [462, 134] width 600 height 30
click at [199, 140] on html "﻿" at bounding box center [462, 134] width 600 height 30
click at [205, 136] on body "﻿" at bounding box center [461, 134] width 581 height 12
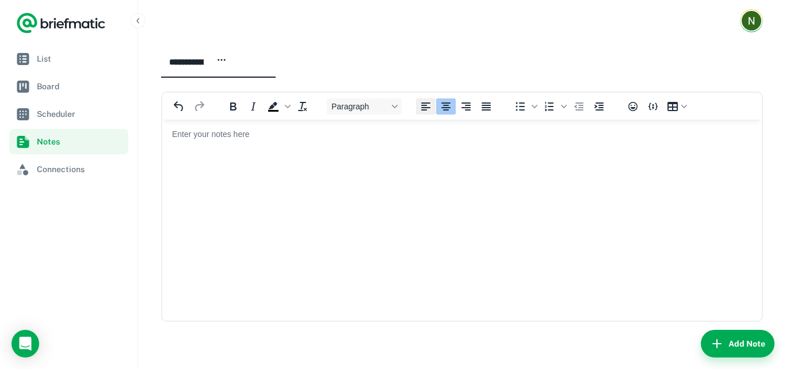
click at [418, 110] on button "Align left" at bounding box center [426, 106] width 20 height 16
click at [220, 138] on body "﻿" at bounding box center [461, 134] width 581 height 12
click at [466, 108] on icon "Align right" at bounding box center [466, 106] width 9 height 8
click at [484, 109] on icon "Justify" at bounding box center [486, 106] width 9 height 8
click at [204, 134] on body "﻿" at bounding box center [461, 134] width 581 height 12
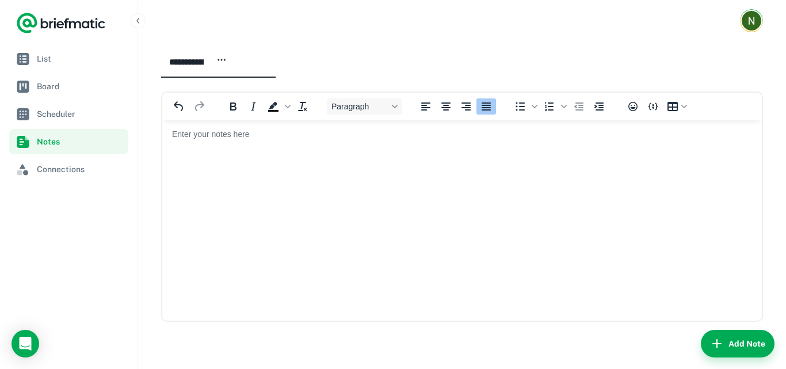
click at [185, 140] on html "﻿" at bounding box center [462, 134] width 600 height 30
click at [276, 111] on icon "Background color Black" at bounding box center [273, 111] width 10 height 2
click at [215, 140] on html "﻿" at bounding box center [462, 134] width 600 height 30
click at [275, 109] on icon "Background color Black" at bounding box center [273, 107] width 14 height 14
click at [286, 107] on icon "Background color Black" at bounding box center [288, 107] width 6 height 6
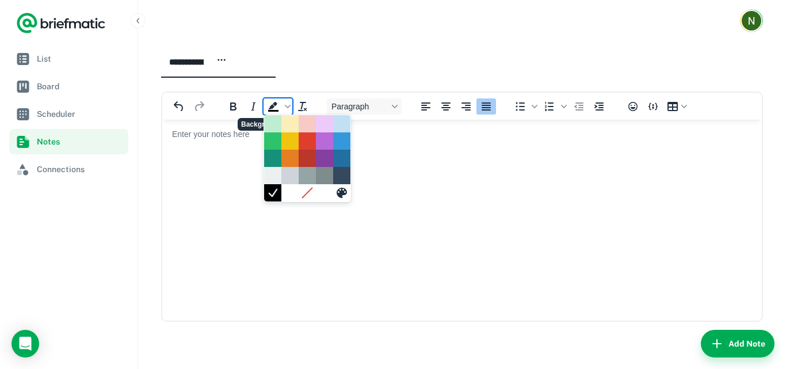
click at [274, 108] on icon "Background color Black" at bounding box center [273, 107] width 14 height 14
click at [295, 192] on div "White" at bounding box center [290, 193] width 14 height 14
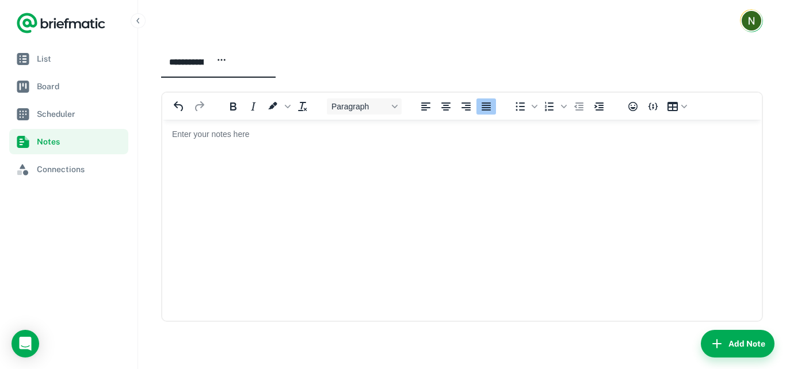
click at [178, 147] on html "﻿" at bounding box center [462, 134] width 600 height 30
click at [24, 222] on nav "List Board Scheduler Notes Connections" at bounding box center [69, 207] width 138 height 323
click at [463, 33] on div at bounding box center [462, 20] width 648 height 41
